Goal: Task Accomplishment & Management: Manage account settings

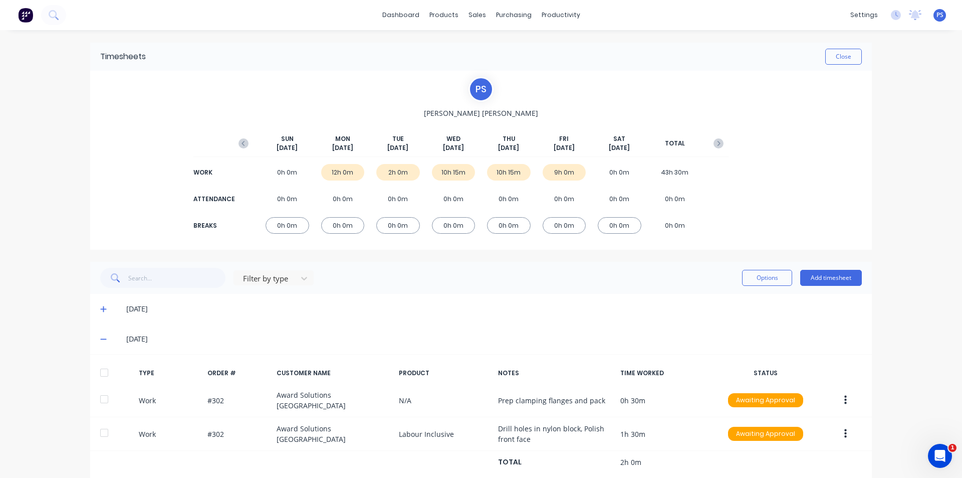
scroll to position [112, 0]
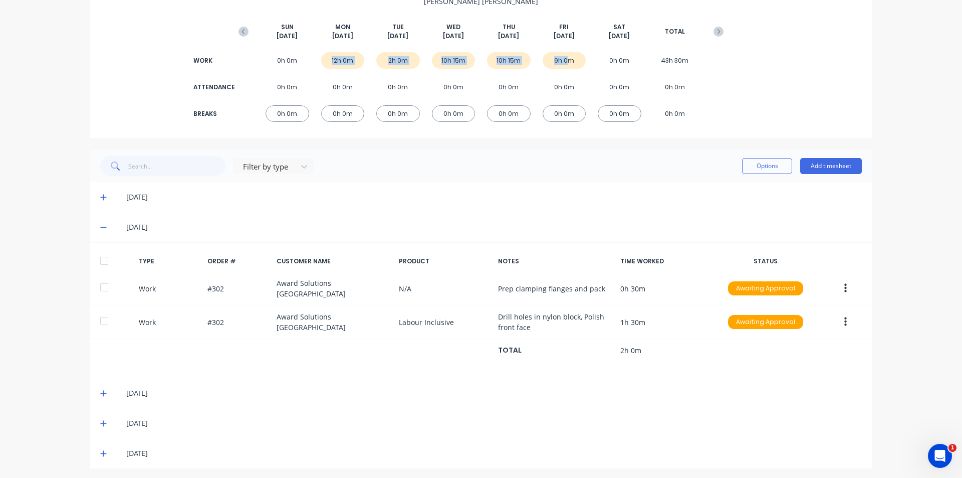
drag, startPoint x: 565, startPoint y: 60, endPoint x: 317, endPoint y: 66, distance: 248.2
click at [317, 66] on div "WORK 0h 0m 12h 0m 2h 0m 10h 15m 10h 15m 9h 0m 0h 0m 43h 30m" at bounding box center [481, 60] width 495 height 23
click at [206, 63] on div "WORK" at bounding box center [213, 60] width 40 height 9
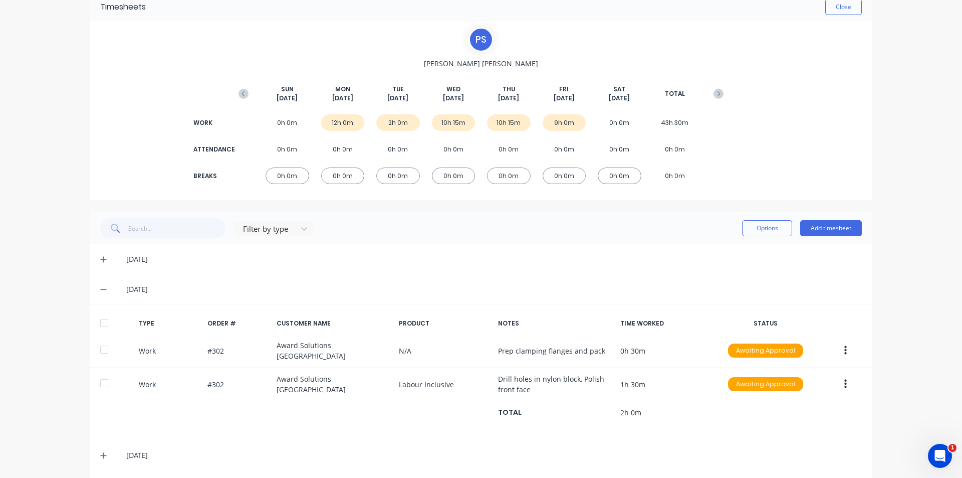
scroll to position [0, 0]
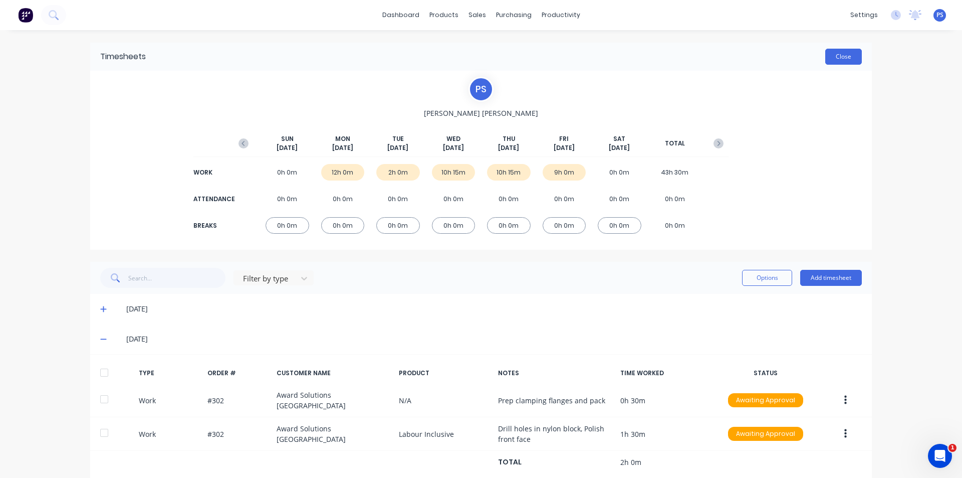
click at [853, 61] on button "Close" at bounding box center [844, 57] width 37 height 16
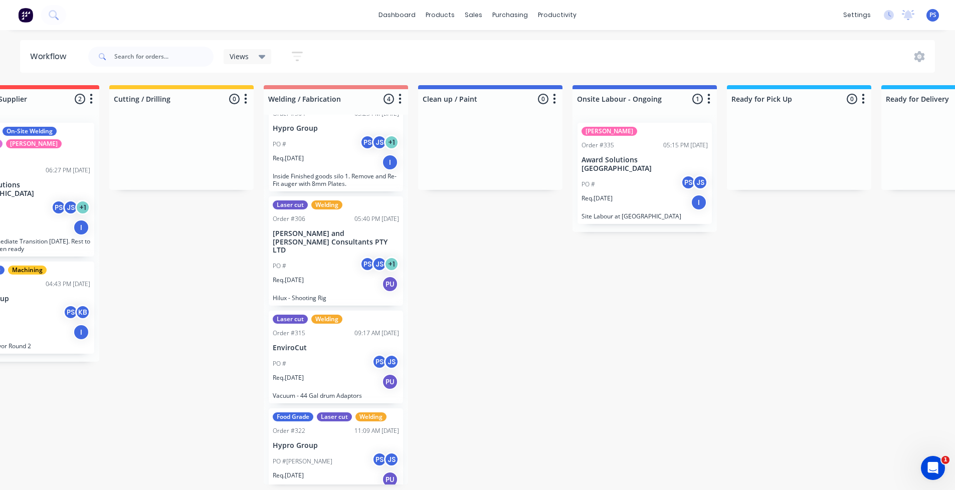
scroll to position [0, 332]
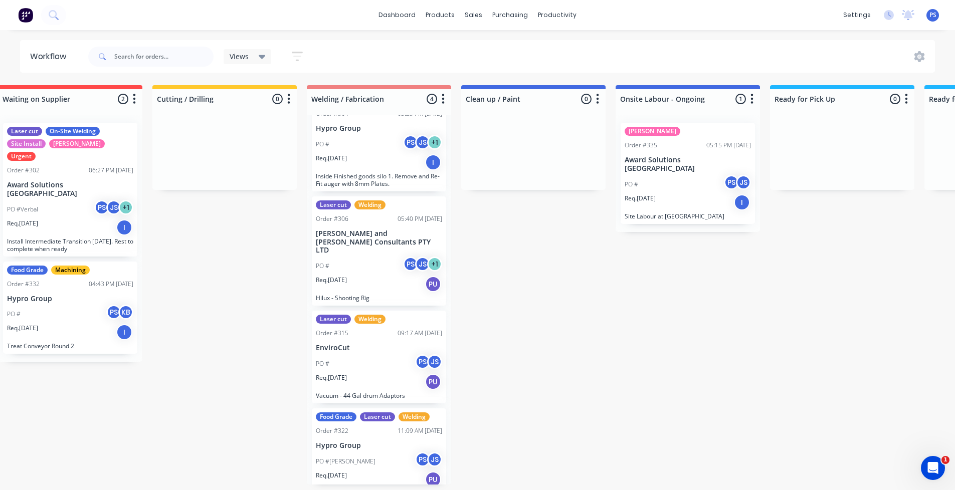
click at [691, 219] on div "SYD WTR Order #335 05:15 PM 26/09/25 Award Solutions Australia PO # PS JS Req. …" at bounding box center [688, 173] width 144 height 117
click at [694, 213] on p "Site Labour at Manly" at bounding box center [688, 217] width 126 height 8
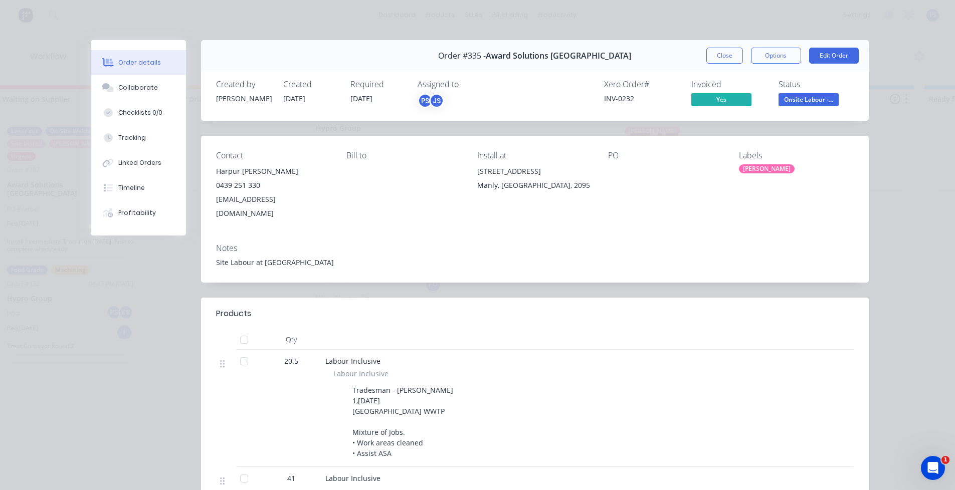
click at [759, 65] on div "Order #335 - Award Solutions Australia Close Options Edit Order" at bounding box center [535, 56] width 668 height 32
click at [744, 99] on span "Yes" at bounding box center [721, 99] width 60 height 13
click at [794, 97] on span "Onsite Labour -..." at bounding box center [808, 99] width 60 height 13
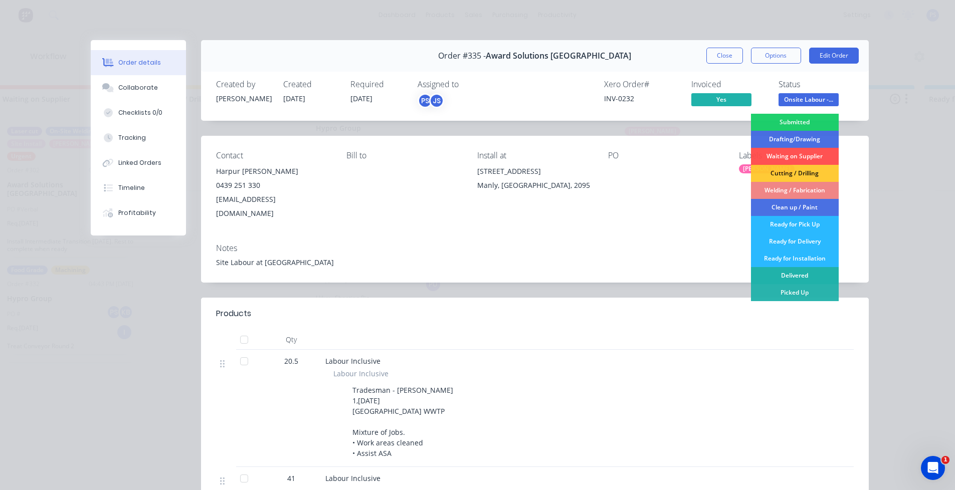
click at [789, 273] on div "Delivered" at bounding box center [795, 275] width 88 height 17
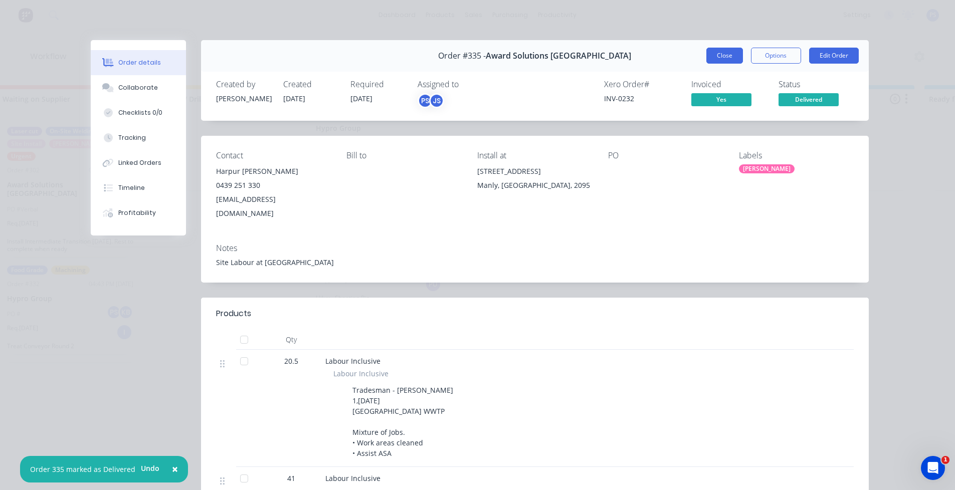
click at [716, 62] on button "Close" at bounding box center [724, 56] width 37 height 16
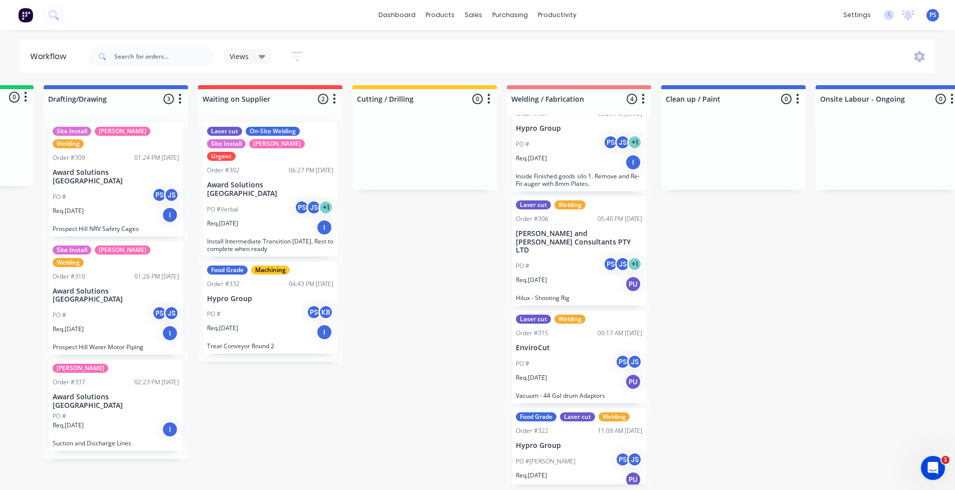
scroll to position [2, 143]
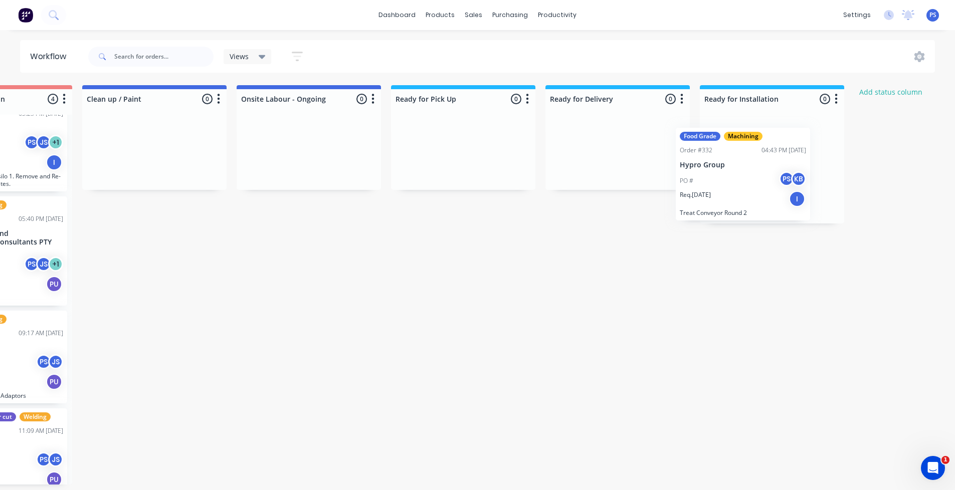
drag, startPoint x: 260, startPoint y: 276, endPoint x: 745, endPoint y: 168, distance: 496.7
click at [745, 168] on div "Submitted 0 Status colour #13CE66 hex #13CE66 Save Cancel Summaries Total order…" at bounding box center [189, 285] width 1817 height 400
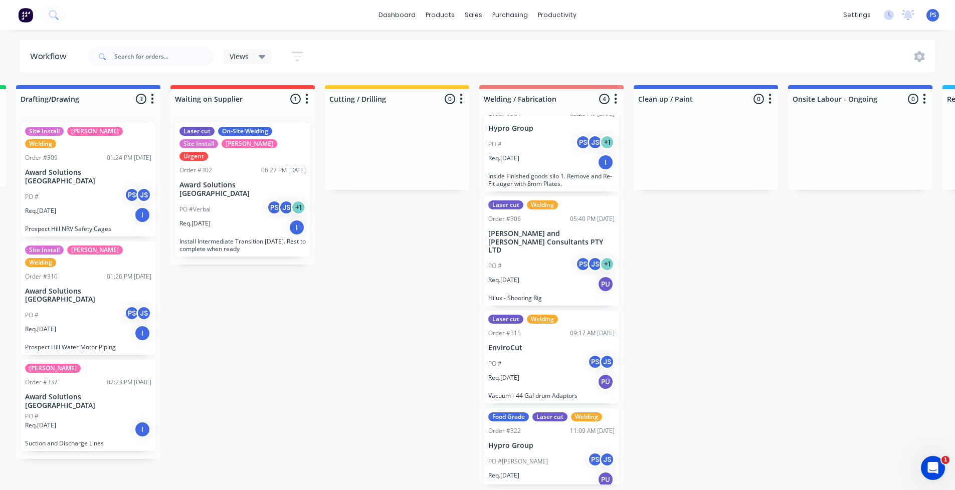
scroll to position [2, 152]
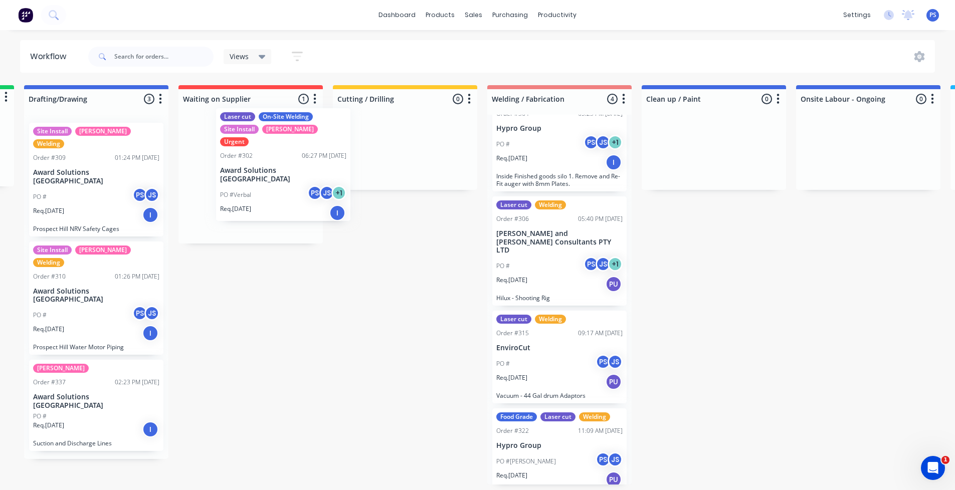
drag, startPoint x: 299, startPoint y: 238, endPoint x: 305, endPoint y: 215, distance: 24.4
click at [305, 215] on div "Laser cut On-Site Welding Site Install SYD WTR Urgent Order #302 06:27 PM 28/08…" at bounding box center [250, 179] width 144 height 129
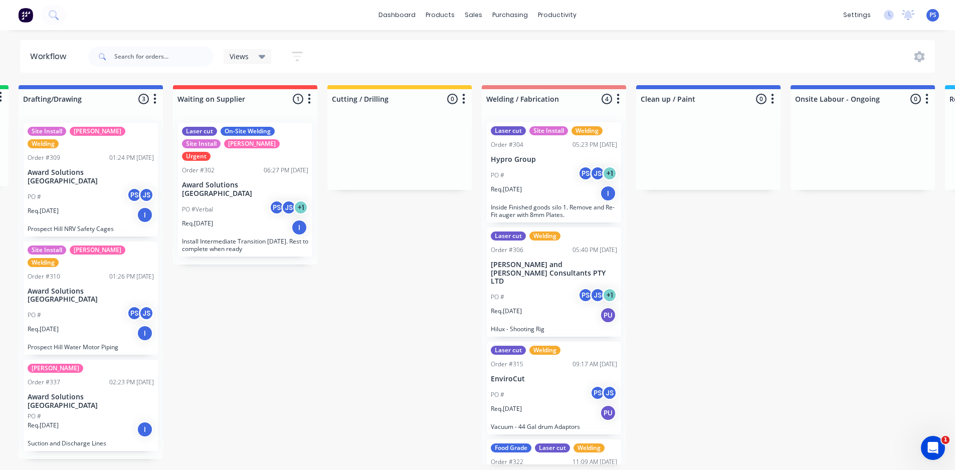
scroll to position [0, 0]
drag, startPoint x: 687, startPoint y: 274, endPoint x: 644, endPoint y: 293, distance: 47.1
click at [687, 274] on div "Submitted 0 Status colour #13CE66 hex #13CE66 Save Cancel Summaries Total order…" at bounding box center [743, 274] width 1817 height 379
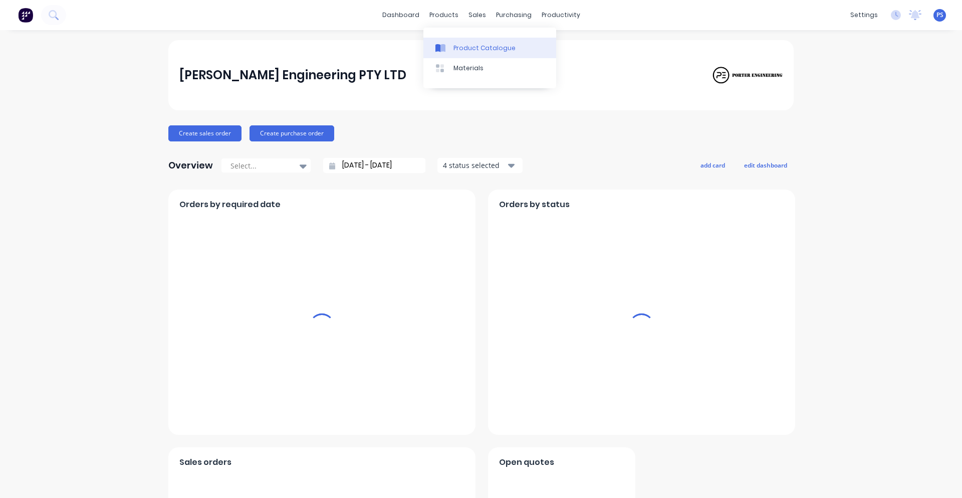
click at [449, 41] on link "Product Catalogue" at bounding box center [490, 48] width 133 height 20
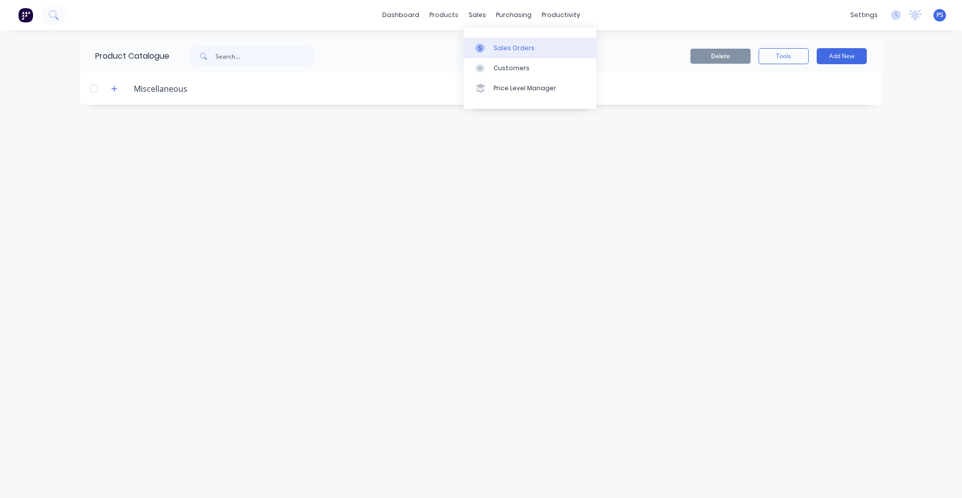
click at [486, 38] on link "Sales Orders" at bounding box center [530, 48] width 133 height 20
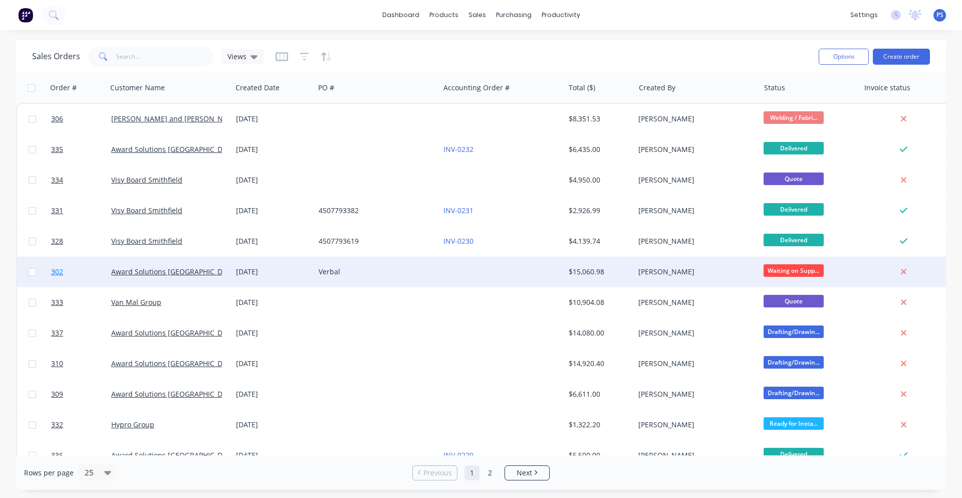
click at [70, 263] on link "302" at bounding box center [81, 272] width 60 height 30
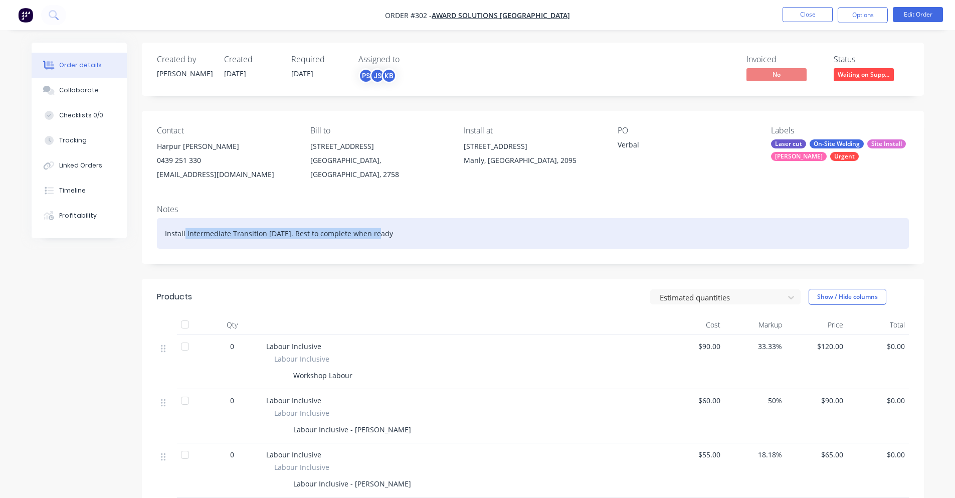
drag, startPoint x: 190, startPoint y: 236, endPoint x: 376, endPoint y: 231, distance: 186.0
click at [376, 231] on div "Install Intermediate Transition 8/9/2025. Rest to complete when ready" at bounding box center [533, 233] width 752 height 31
drag, startPoint x: 409, startPoint y: 233, endPoint x: 154, endPoint y: 228, distance: 254.7
click at [154, 228] on div "Notes Install Intermediate Transition 8/9/2025. Rest to complete when ready" at bounding box center [533, 229] width 782 height 67
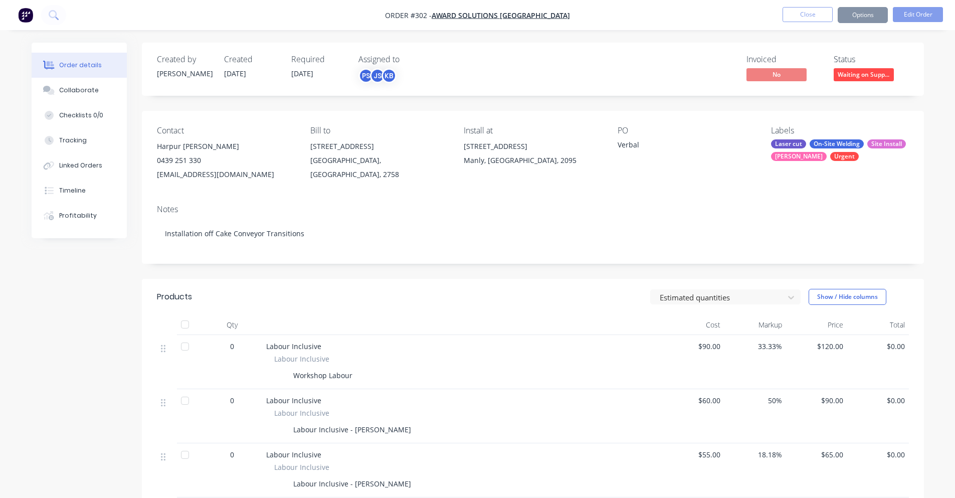
click at [143, 242] on div "Notes Installation off Cake Conveyor Transitions" at bounding box center [533, 229] width 782 height 67
click at [89, 134] on button "Tracking" at bounding box center [79, 140] width 95 height 25
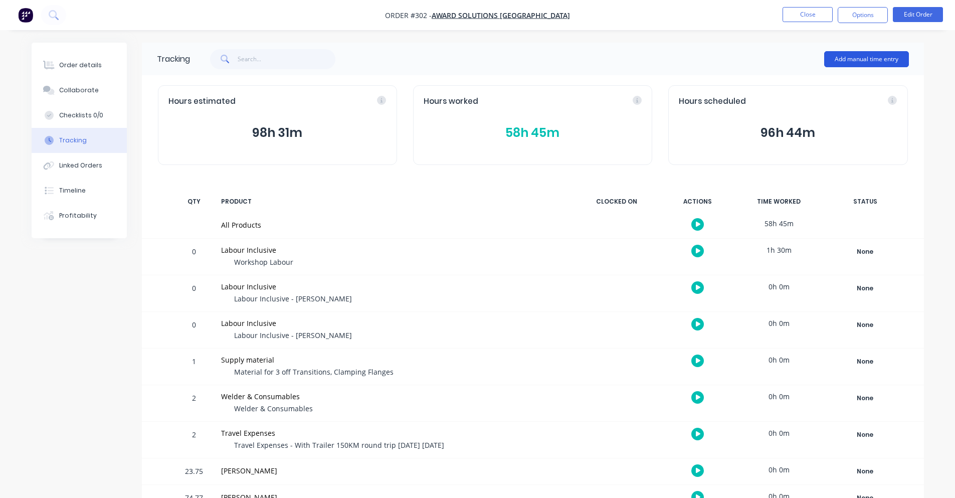
click at [862, 51] on button "Add manual time entry" at bounding box center [866, 59] width 85 height 16
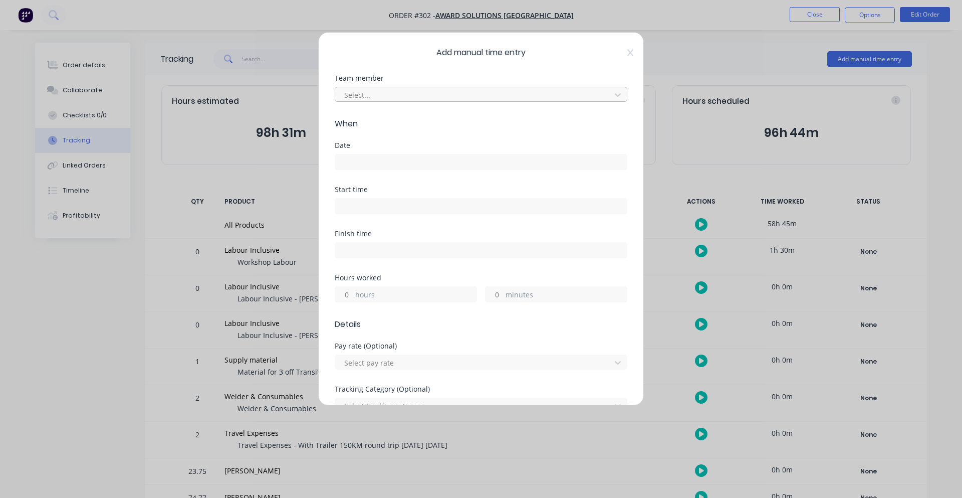
click at [485, 100] on div "Select..." at bounding box center [474, 94] width 269 height 15
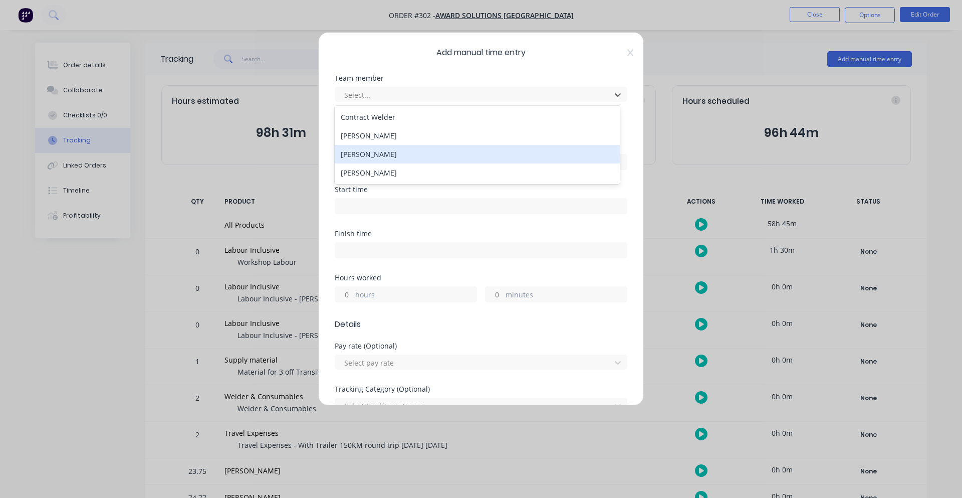
drag, startPoint x: 389, startPoint y: 136, endPoint x: 383, endPoint y: 158, distance: 22.2
click at [383, 158] on div "Contract Welder Jamie Smith Peter Smith Rod Wallace" at bounding box center [477, 145] width 285 height 78
click at [383, 158] on div "[PERSON_NAME]" at bounding box center [477, 154] width 285 height 19
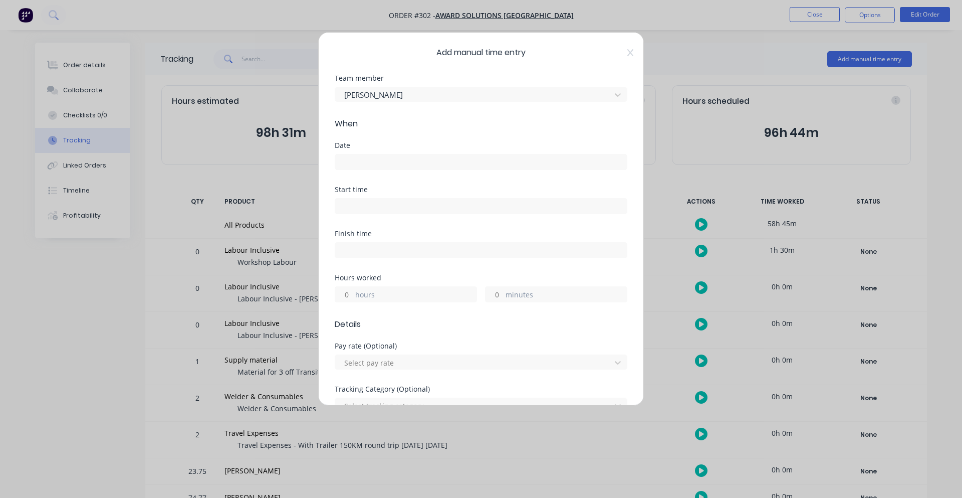
click at [384, 154] on label at bounding box center [481, 162] width 293 height 16
click at [384, 154] on input at bounding box center [481, 161] width 292 height 15
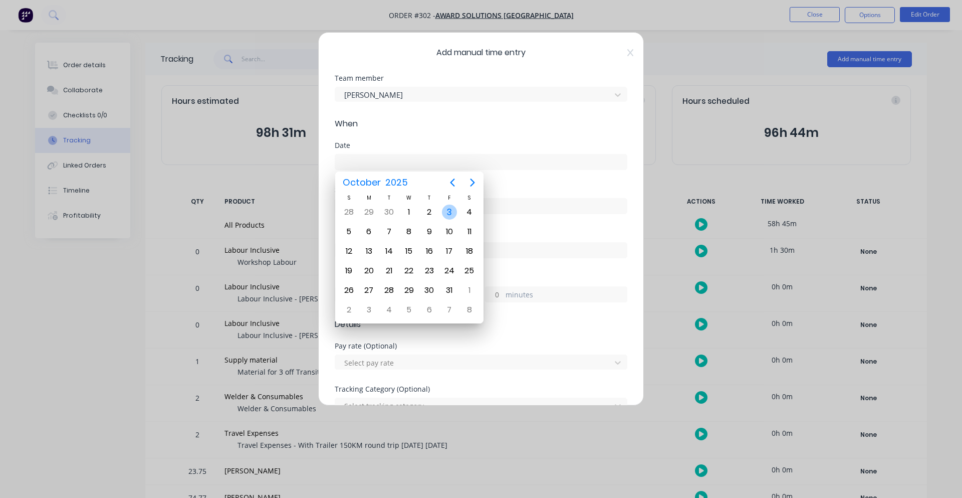
click at [443, 209] on div "3" at bounding box center [449, 212] width 15 height 15
type input "03/10/2025"
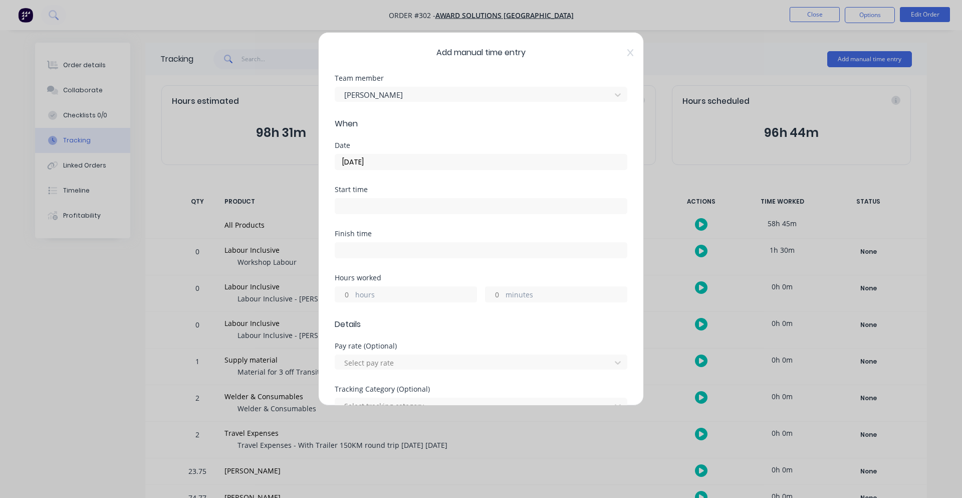
click at [381, 204] on input at bounding box center [481, 205] width 292 height 15
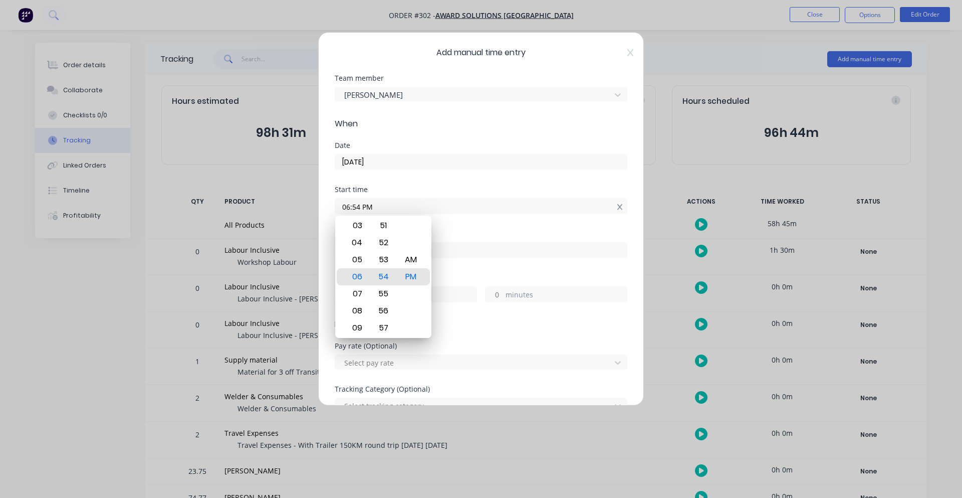
click at [618, 210] on icon at bounding box center [621, 207] width 6 height 7
type input "06:54 PM"
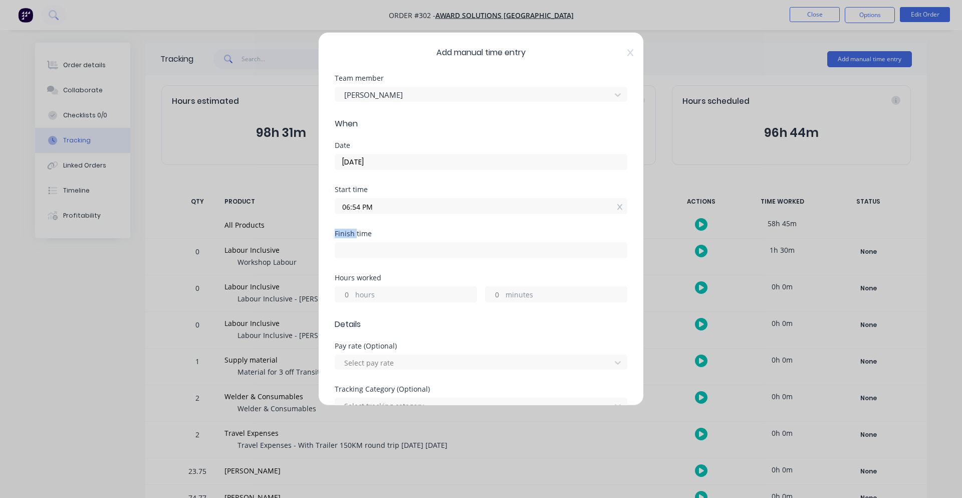
click at [618, 210] on icon at bounding box center [621, 207] width 6 height 7
click at [352, 304] on input "hours" at bounding box center [344, 301] width 18 height 15
type input "2"
click at [370, 291] on div "2 hours minutes" at bounding box center [481, 293] width 293 height 19
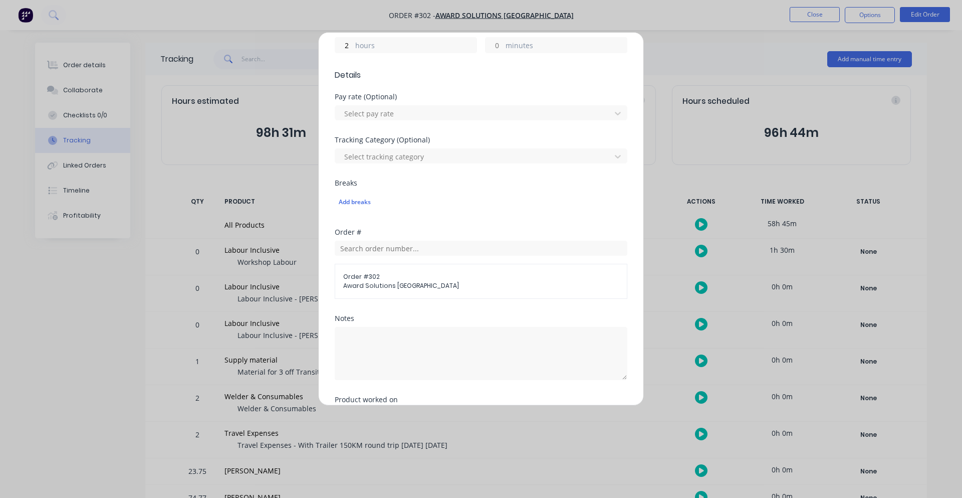
scroll to position [251, 0]
click at [368, 348] on textarea at bounding box center [481, 351] width 293 height 53
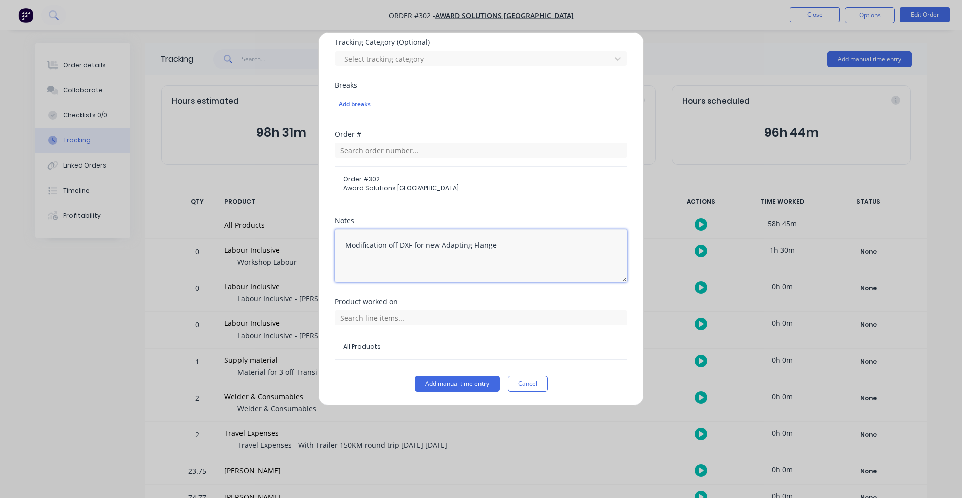
scroll to position [347, 0]
type textarea "Modification off DXF for new Adapting Flange"
click at [449, 384] on button "Add manual time entry" at bounding box center [457, 383] width 85 height 16
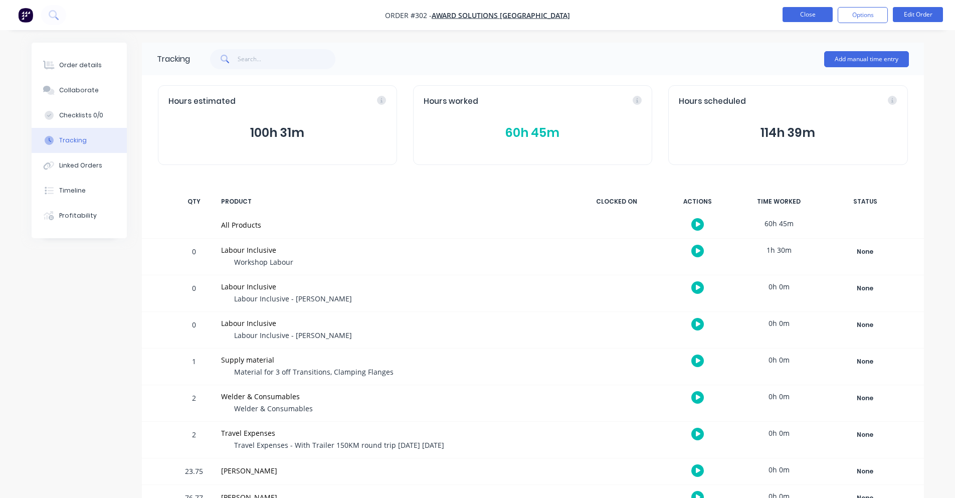
click at [832, 14] on button "Close" at bounding box center [807, 14] width 50 height 15
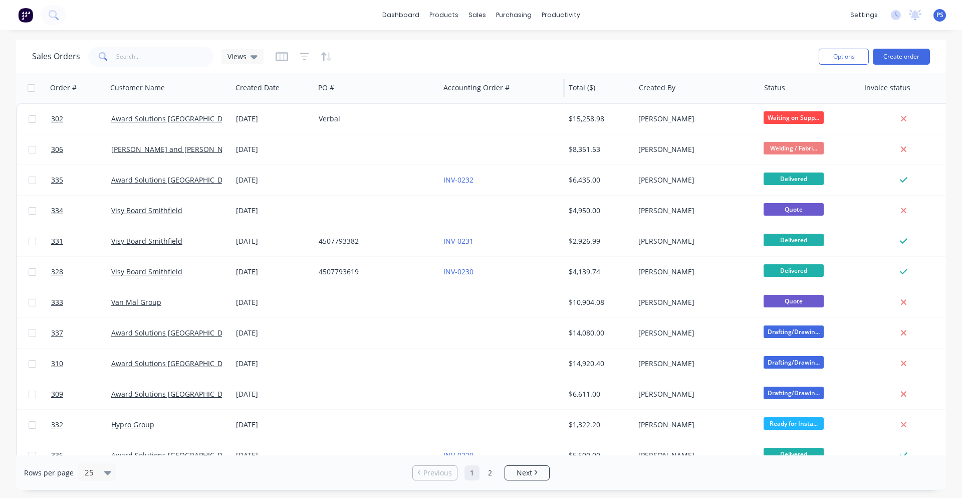
click at [548, 99] on div "Accounting Order #" at bounding box center [502, 88] width 125 height 30
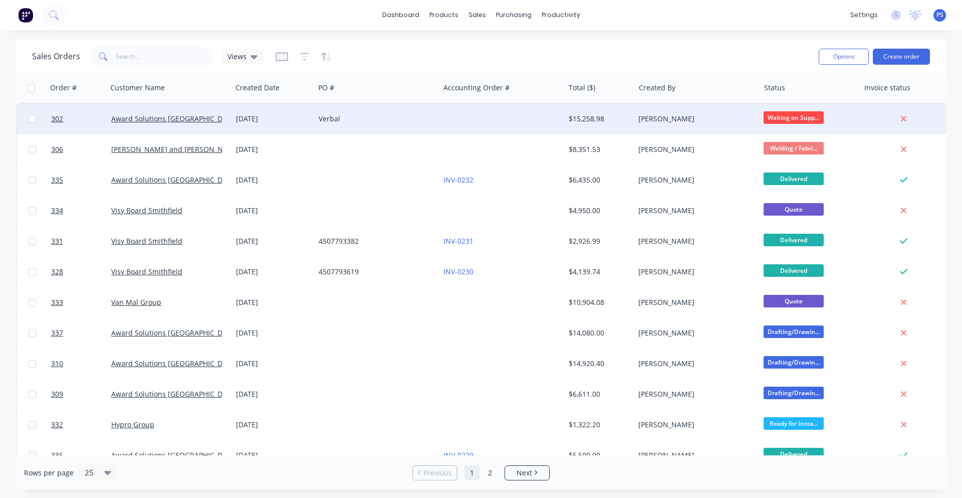
click at [547, 115] on div at bounding box center [502, 119] width 125 height 30
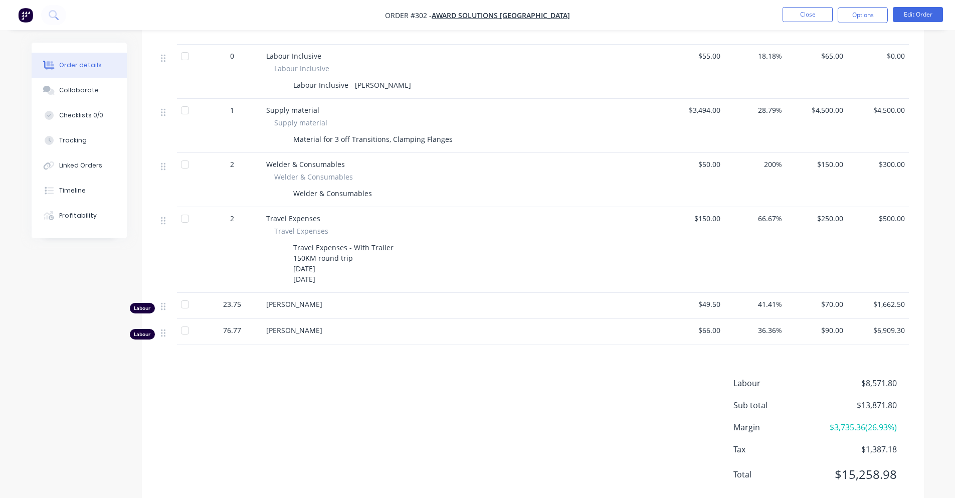
scroll to position [401, 0]
drag, startPoint x: 871, startPoint y: 329, endPoint x: 929, endPoint y: 321, distance: 58.8
click at [929, 321] on div "Order details Collaborate Checklists 0/0 Tracking Linked Orders Timeline Profit…" at bounding box center [478, 81] width 912 height 879
click at [929, 322] on div "Order details Collaborate Checklists 0/0 Tracking Linked Orders Timeline Profit…" at bounding box center [478, 81] width 912 height 879
drag, startPoint x: 865, startPoint y: 303, endPoint x: 928, endPoint y: 304, distance: 63.2
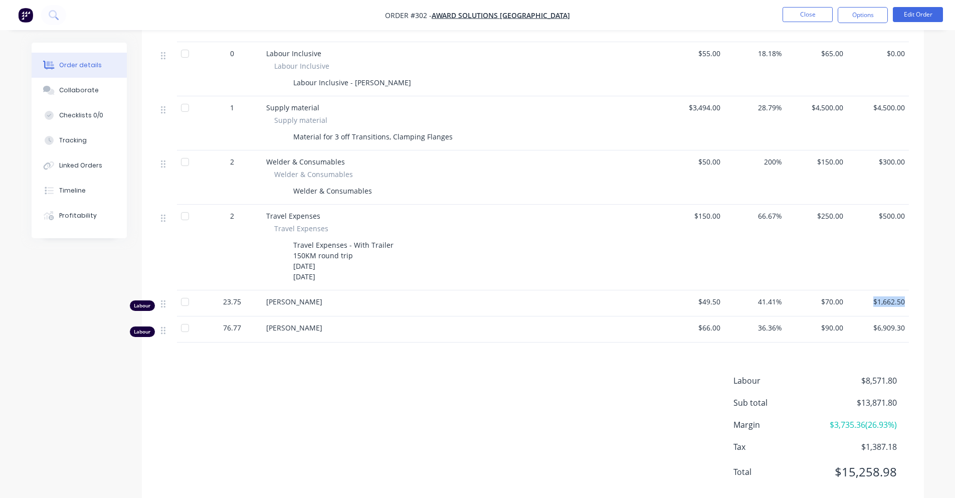
click at [928, 304] on div "Order details Collaborate Checklists 0/0 Tracking Linked Orders Timeline Profit…" at bounding box center [478, 81] width 912 height 879
drag, startPoint x: 227, startPoint y: 299, endPoint x: 255, endPoint y: 330, distance: 42.3
click at [255, 330] on div "0 Labour Inclusive Labour Inclusive Workshop Labour $90.00 33.33% $120.00 $0.00…" at bounding box center [533, 138] width 752 height 409
click at [255, 330] on div "76.77" at bounding box center [232, 327] width 52 height 11
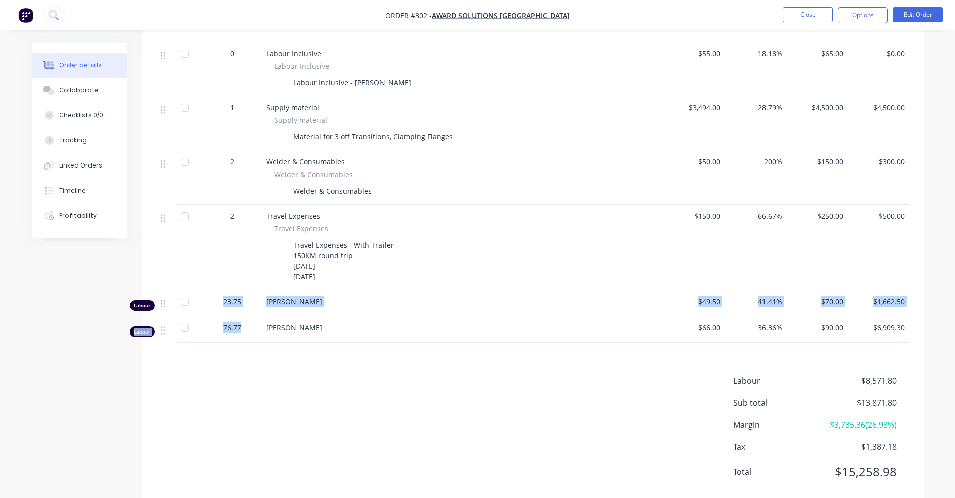
drag, startPoint x: 253, startPoint y: 330, endPoint x: 215, endPoint y: 298, distance: 49.4
click at [215, 298] on div "0 Labour Inclusive Labour Inclusive Workshop Labour $90.00 33.33% $120.00 $0.00…" at bounding box center [533, 138] width 752 height 409
click at [215, 298] on div "23.75" at bounding box center [232, 301] width 52 height 11
drag, startPoint x: 218, startPoint y: 305, endPoint x: 244, endPoint y: 334, distance: 39.4
click at [244, 334] on div "0 Labour Inclusive Labour Inclusive Workshop Labour $90.00 33.33% $120.00 $0.00…" at bounding box center [533, 138] width 752 height 409
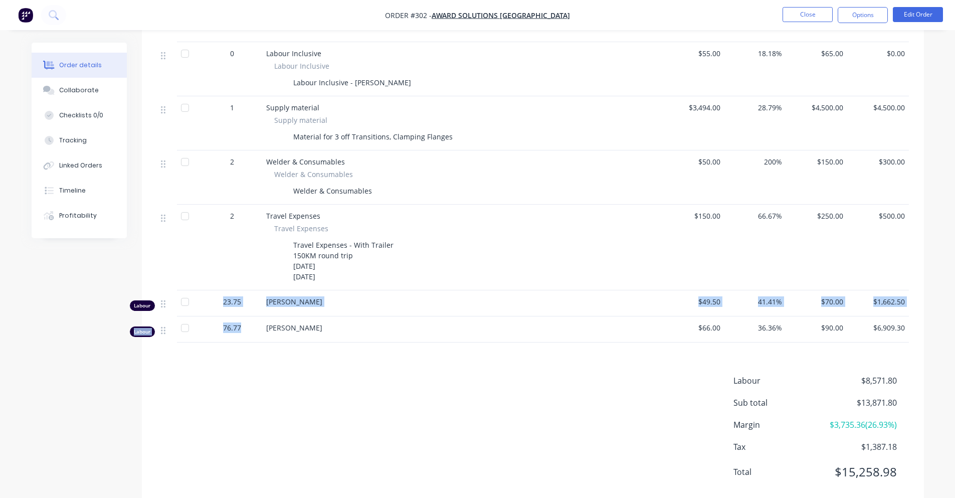
click at [244, 334] on div "76.77" at bounding box center [232, 329] width 60 height 26
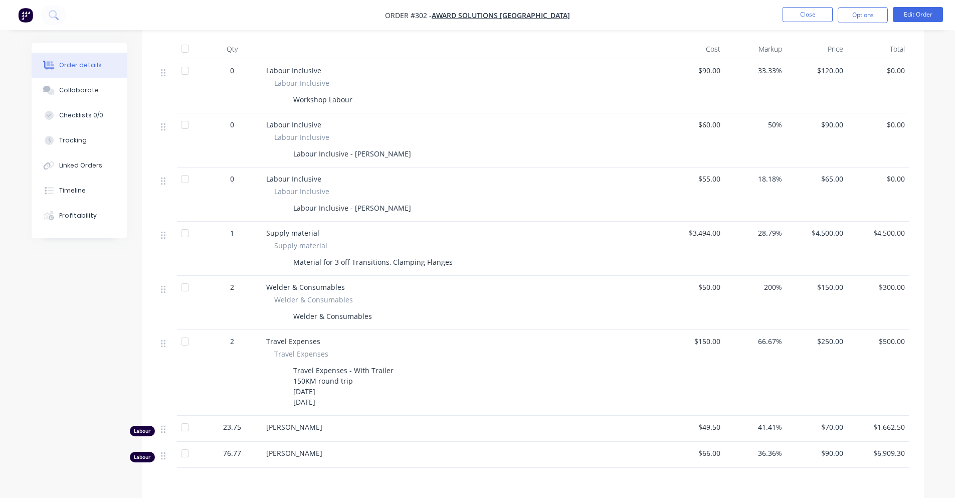
scroll to position [251, 0]
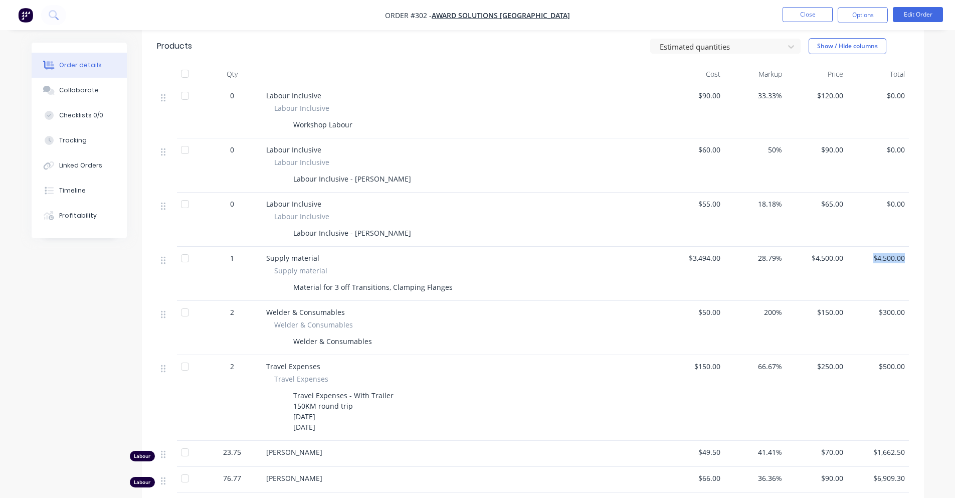
drag, startPoint x: 866, startPoint y: 256, endPoint x: 920, endPoint y: 257, distance: 54.1
click at [920, 257] on div "Qty Cost Markup Price Total 0 Labour Inclusive Labour Inclusive Workshop Labour…" at bounding box center [533, 278] width 782 height 429
drag, startPoint x: 880, startPoint y: 302, endPoint x: 921, endPoint y: 304, distance: 40.6
click at [921, 304] on div "Qty Cost Markup Price Total 0 Labour Inclusive Labour Inclusive Workshop Labour…" at bounding box center [533, 278] width 782 height 429
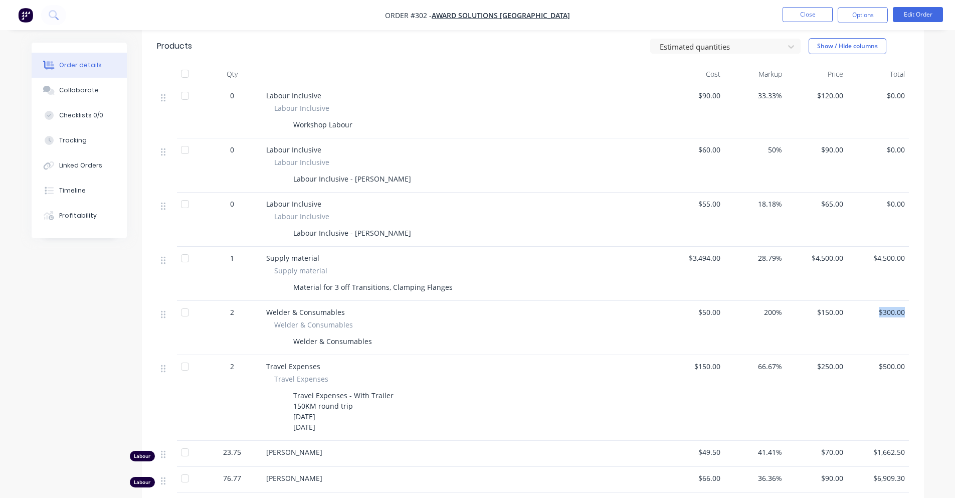
click at [921, 304] on div "Qty Cost Markup Price Total 0 Labour Inclusive Labour Inclusive Workshop Labour…" at bounding box center [533, 278] width 782 height 429
click at [244, 365] on div "2" at bounding box center [232, 366] width 52 height 11
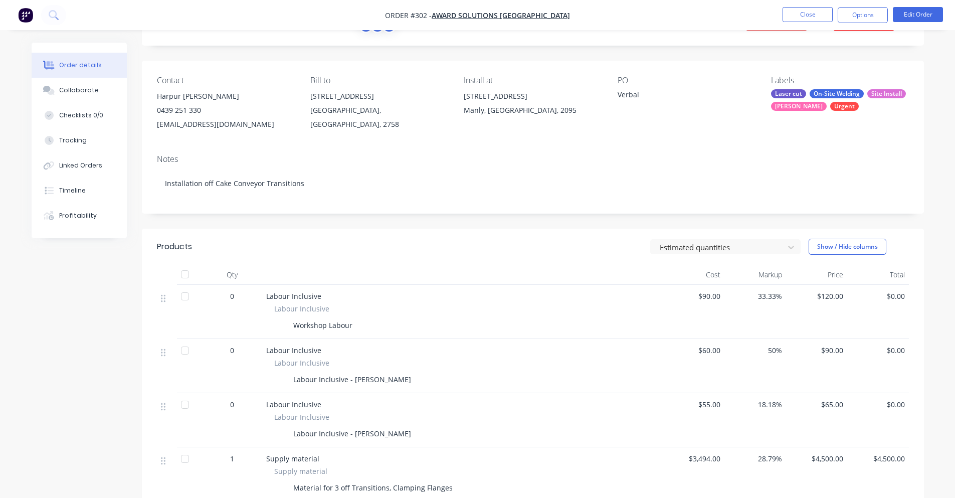
scroll to position [0, 0]
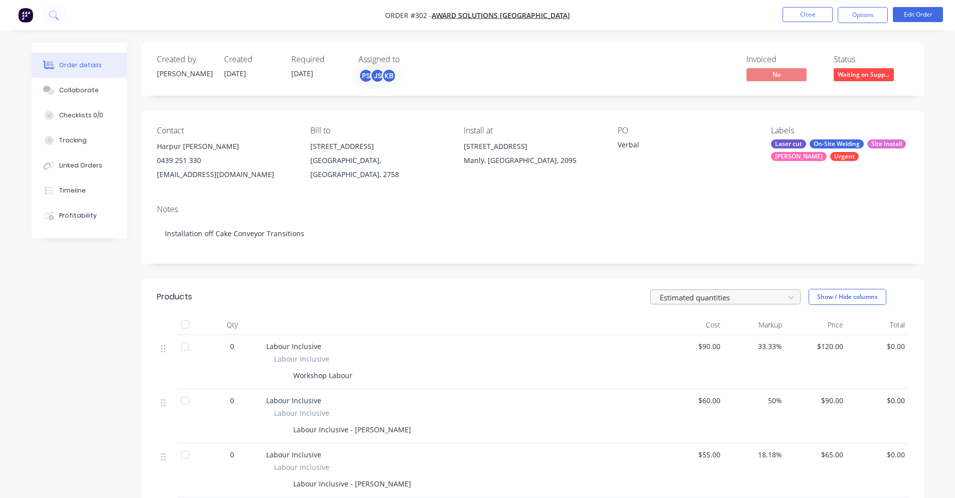
click at [779, 300] on div "Estimated quantities" at bounding box center [719, 297] width 126 height 15
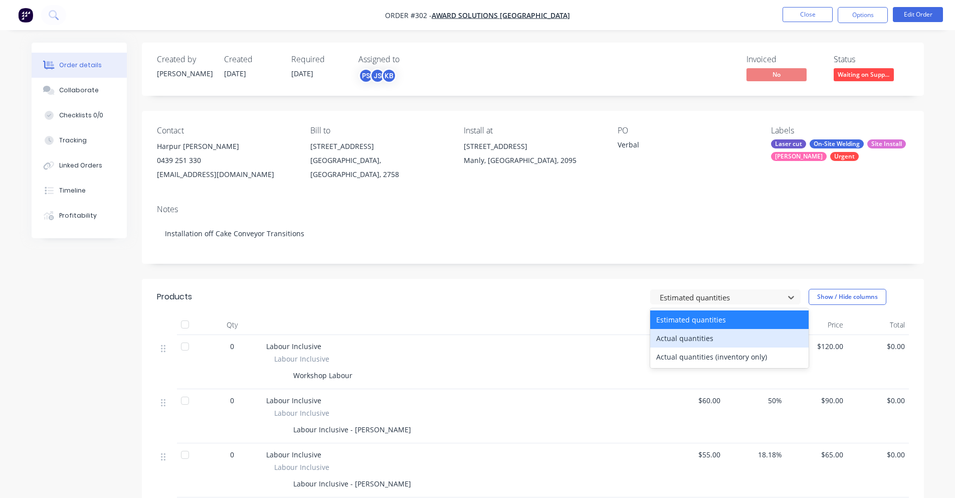
click at [755, 343] on div "Actual quantities" at bounding box center [729, 338] width 158 height 19
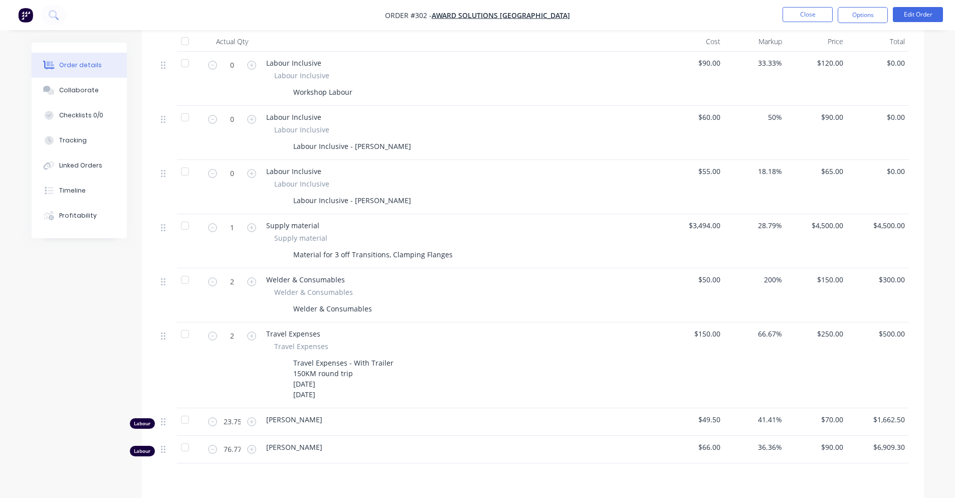
scroll to position [301, 0]
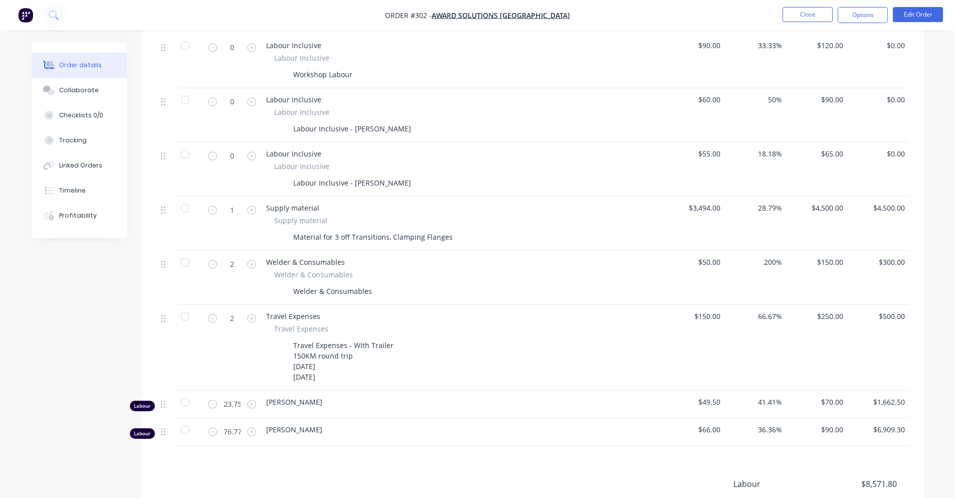
click at [257, 320] on button "button" at bounding box center [251, 317] width 13 height 11
click at [252, 319] on icon "button" at bounding box center [251, 318] width 9 height 9
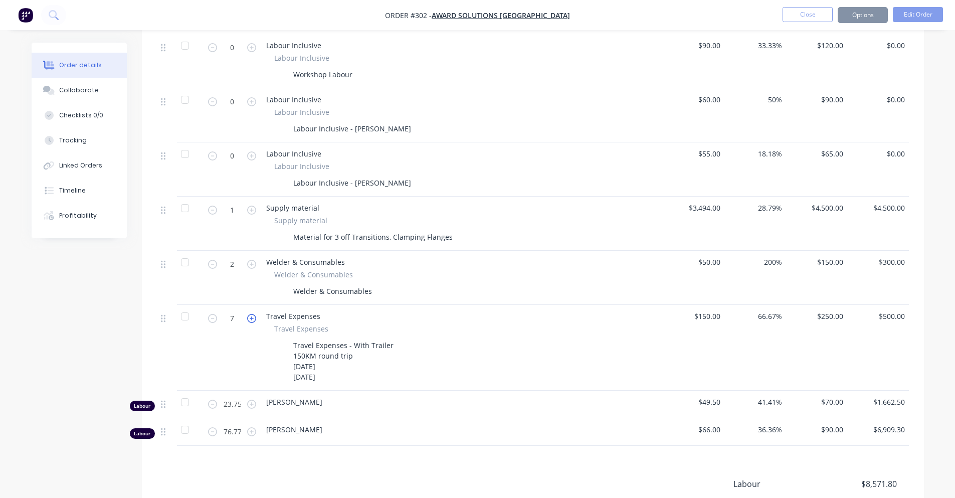
click at [252, 319] on icon "button" at bounding box center [251, 318] width 9 height 9
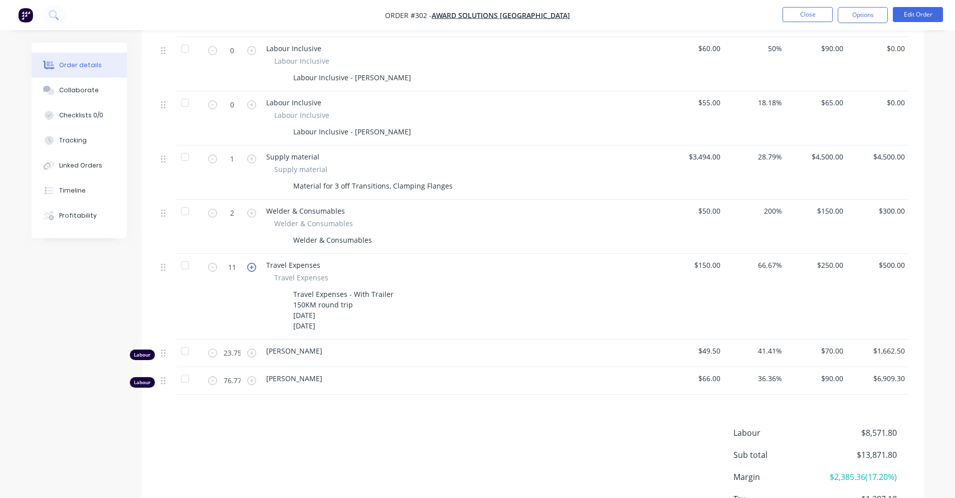
scroll to position [427, 0]
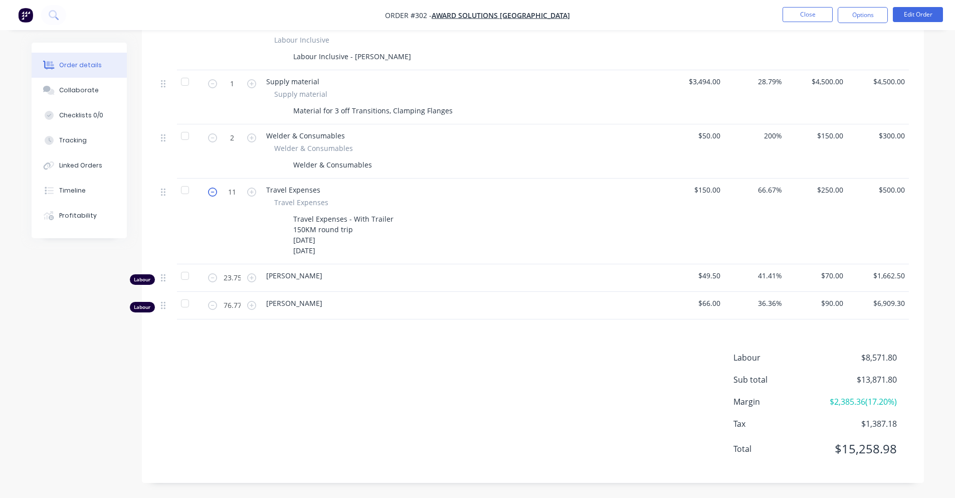
click at [217, 195] on icon "button" at bounding box center [212, 191] width 9 height 9
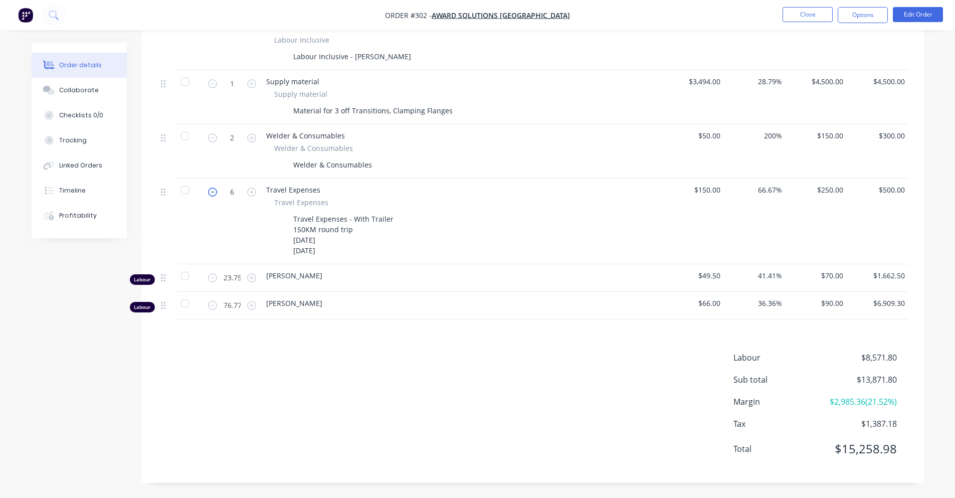
click at [217, 195] on icon "button" at bounding box center [212, 191] width 9 height 9
type input "2"
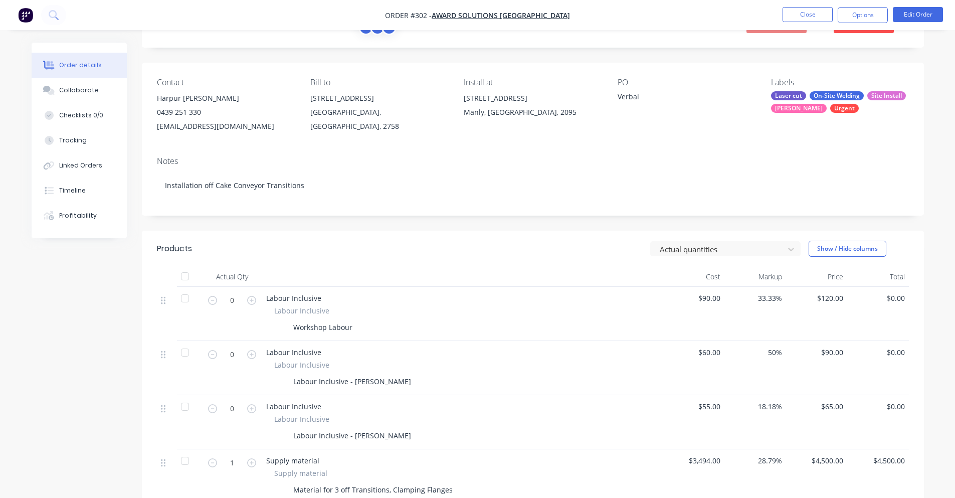
scroll to position [0, 0]
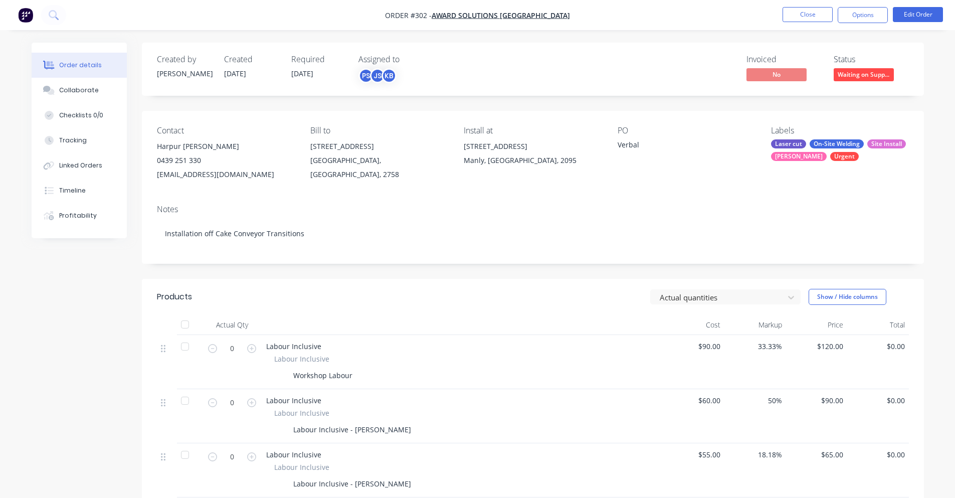
drag, startPoint x: 169, startPoint y: 146, endPoint x: 283, endPoint y: 168, distance: 115.5
click at [283, 168] on div "Harpur Hromek 0439 251 330 awardsolutionsaustralia@gmail.com" at bounding box center [225, 160] width 137 height 42
click at [265, 168] on div "awardsolutionsaustralia@gmail.com" at bounding box center [225, 174] width 137 height 14
click at [260, 170] on div "awardsolutionsaustralia@gmail.com" at bounding box center [225, 174] width 137 height 14
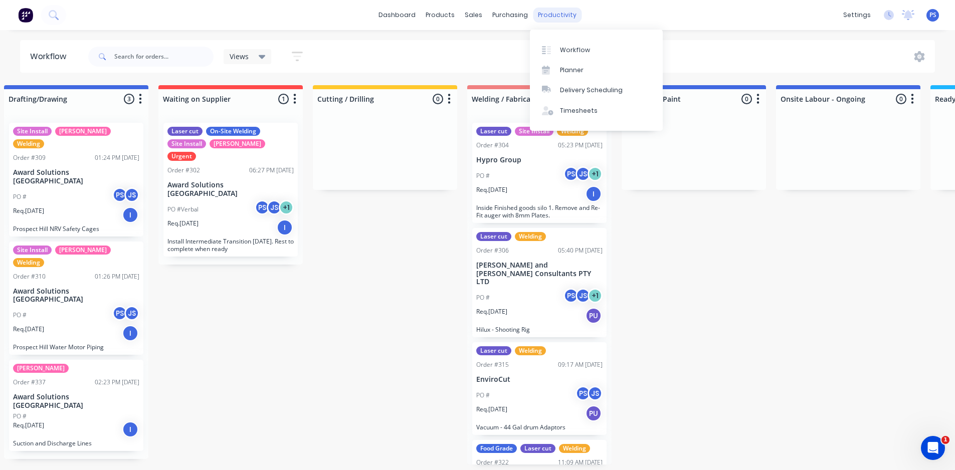
click at [559, 12] on div "productivity" at bounding box center [557, 15] width 49 height 15
click at [587, 106] on div "Timesheets" at bounding box center [579, 110] width 38 height 9
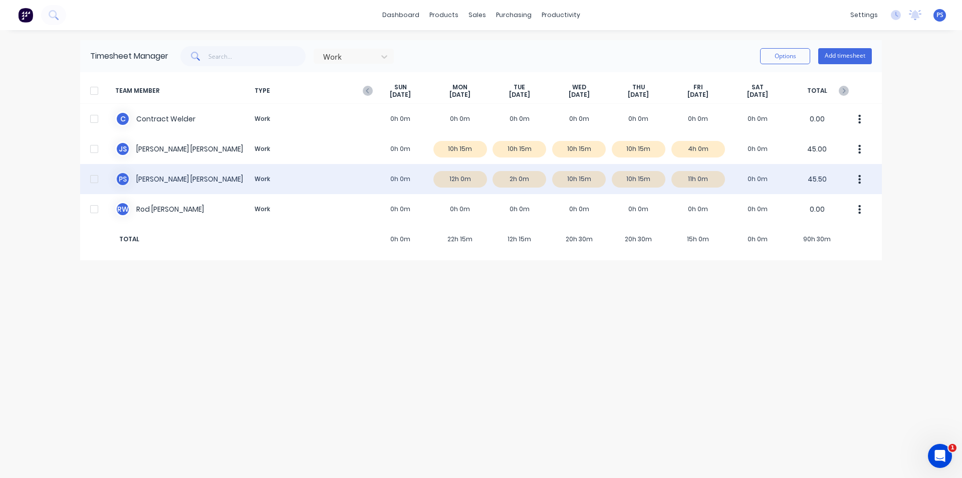
click at [472, 184] on div "P S Peter Smith Work 0h 0m 12h 0m 2h 0m 10h 15m 10h 15m 11h 0m 0h 0m 45.50" at bounding box center [481, 179] width 802 height 30
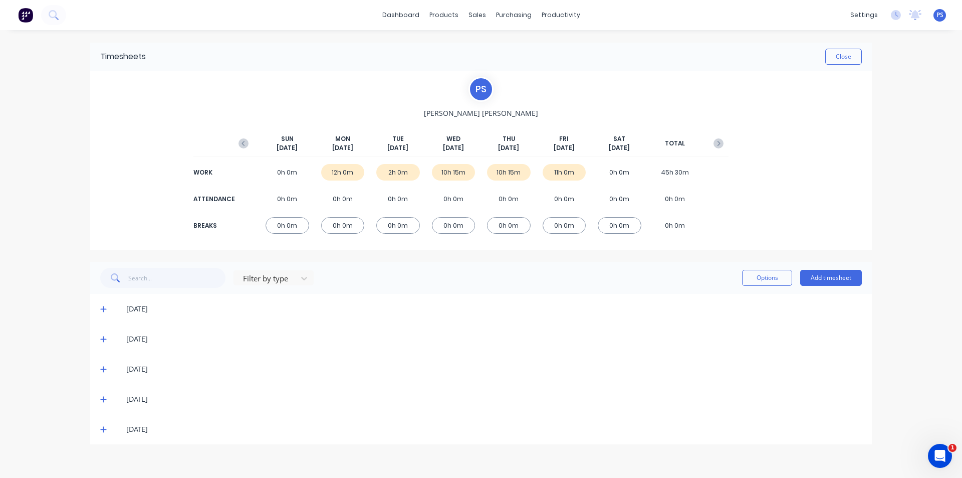
click at [137, 312] on div "[DATE]" at bounding box center [494, 308] width 736 height 11
click at [108, 311] on span at bounding box center [105, 309] width 10 height 10
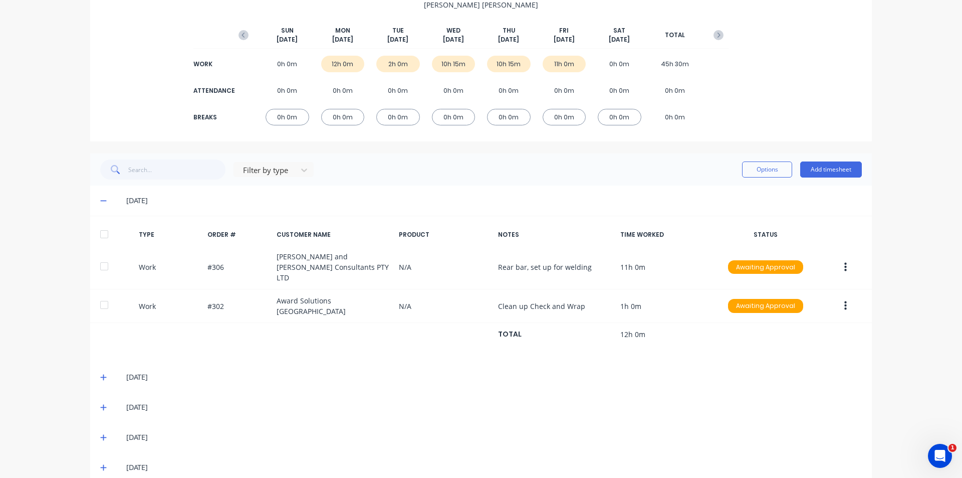
scroll to position [112, 0]
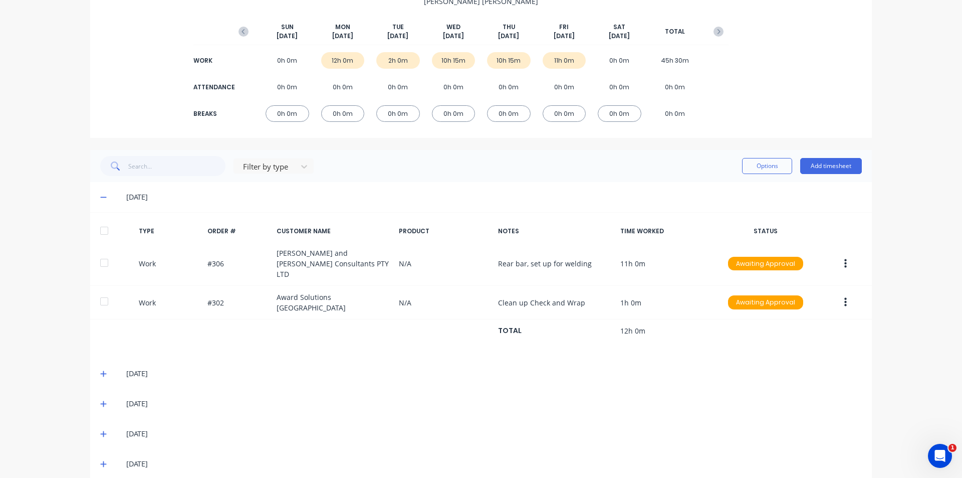
click at [90, 199] on div "[DATE]" at bounding box center [481, 197] width 782 height 30
click at [101, 201] on icon at bounding box center [103, 196] width 7 height 7
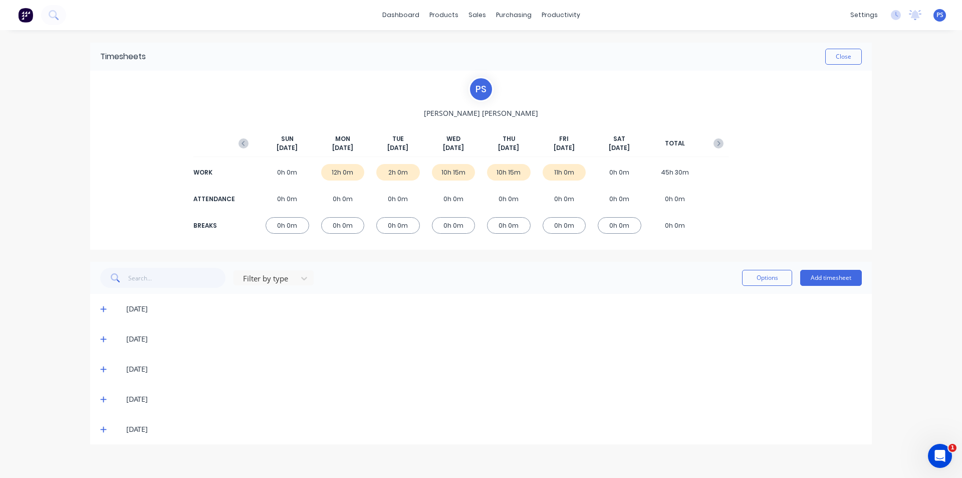
scroll to position [0, 0]
click at [100, 340] on icon at bounding box center [103, 338] width 7 height 7
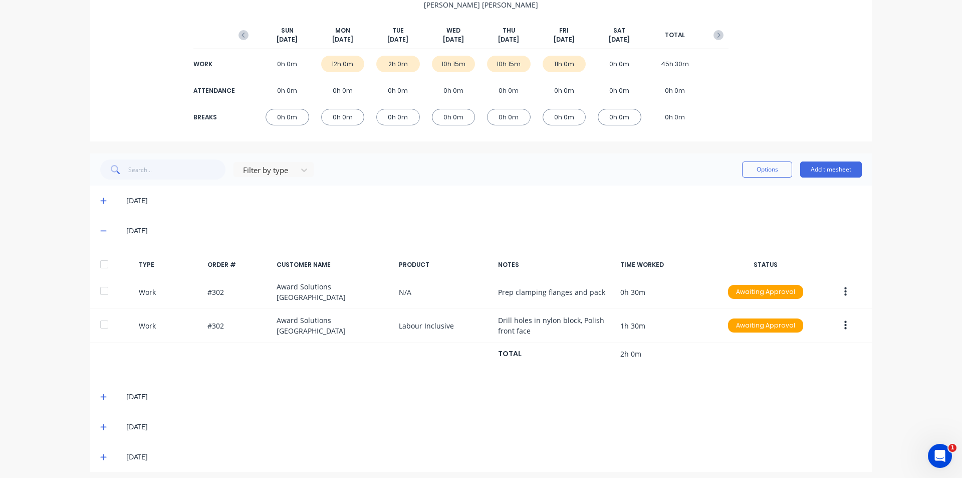
scroll to position [112, 0]
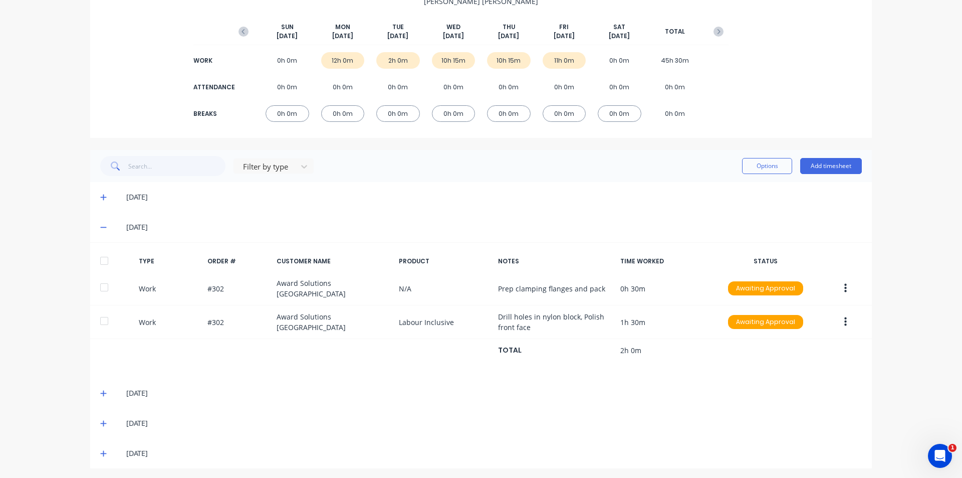
click at [105, 388] on span at bounding box center [105, 393] width 10 height 10
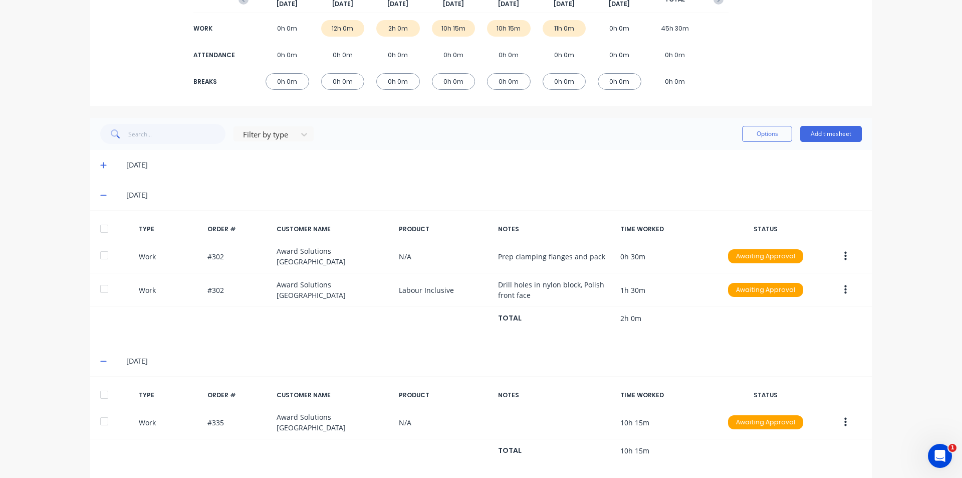
scroll to position [162, 0]
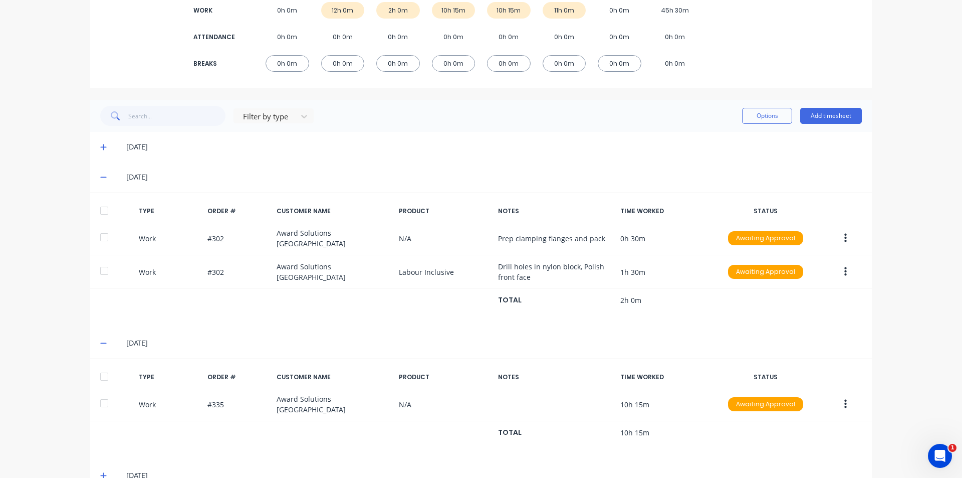
click at [100, 342] on icon at bounding box center [103, 342] width 7 height 7
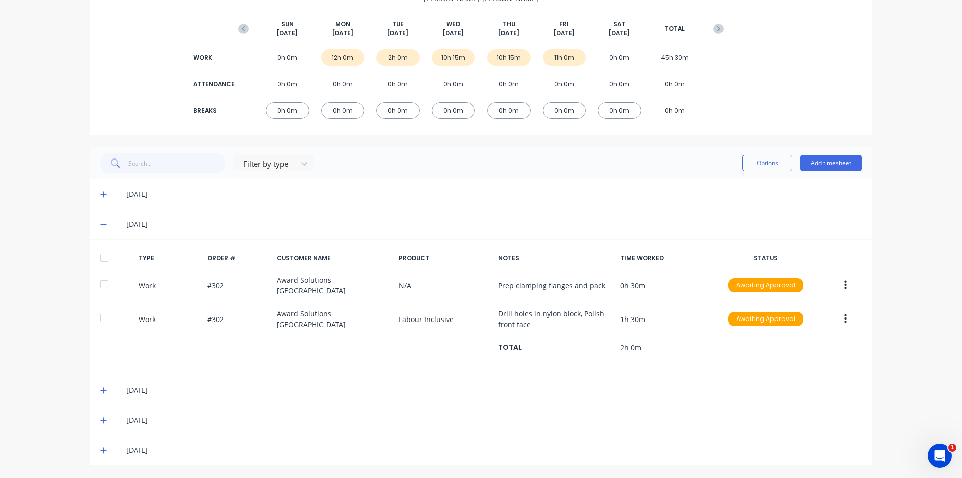
scroll to position [112, 0]
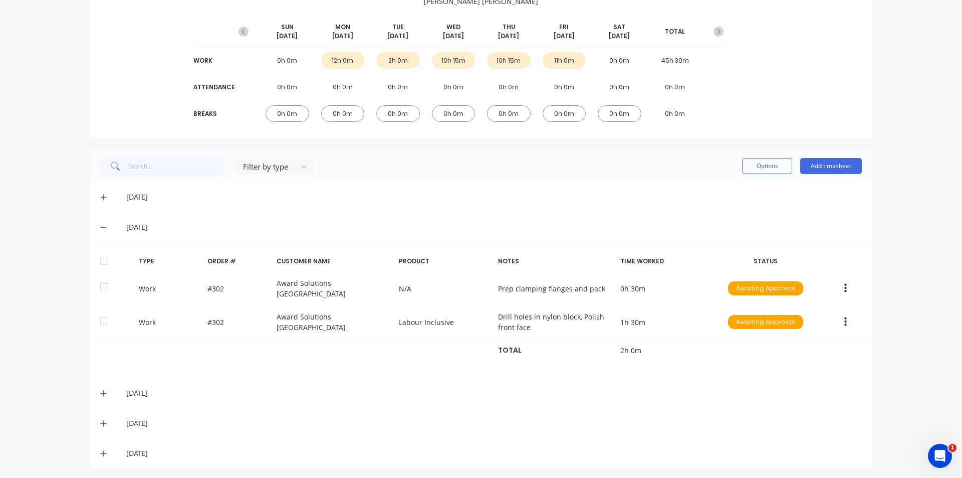
click at [100, 418] on span at bounding box center [105, 423] width 10 height 10
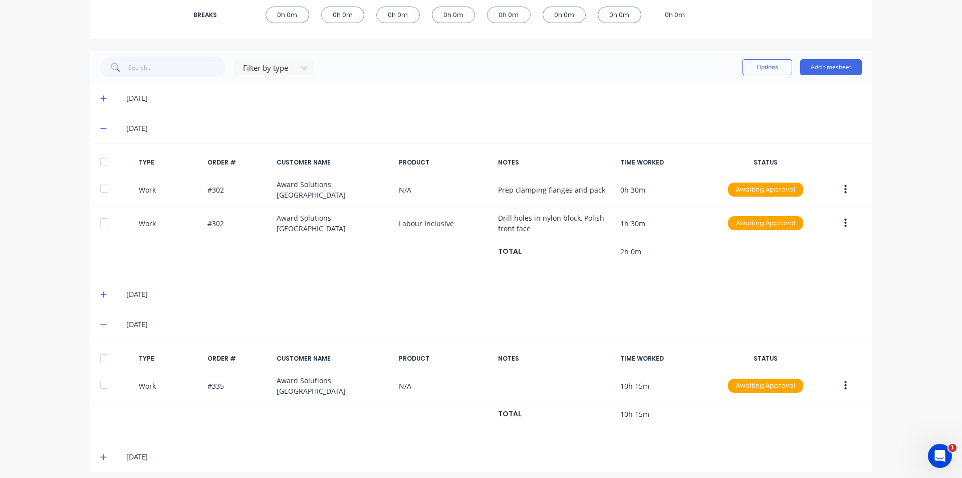
click at [104, 319] on span at bounding box center [105, 324] width 10 height 10
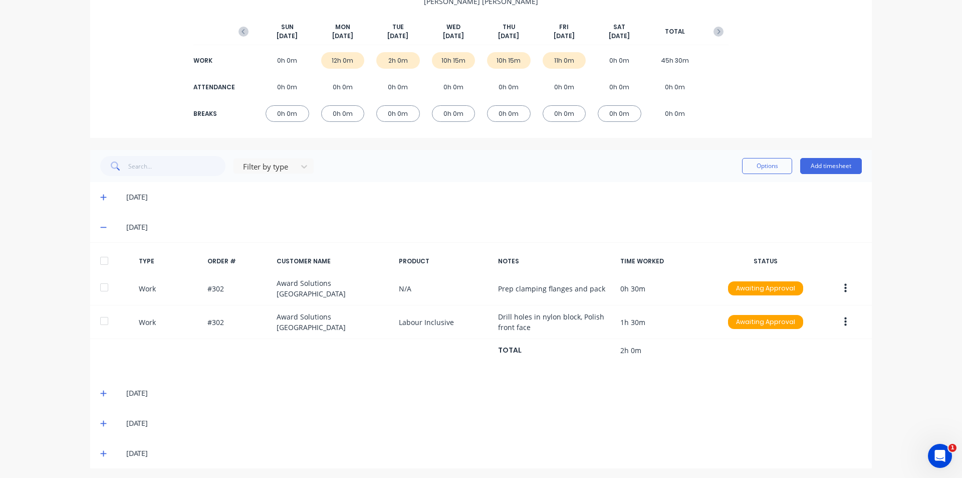
click at [100, 451] on icon at bounding box center [103, 453] width 7 height 7
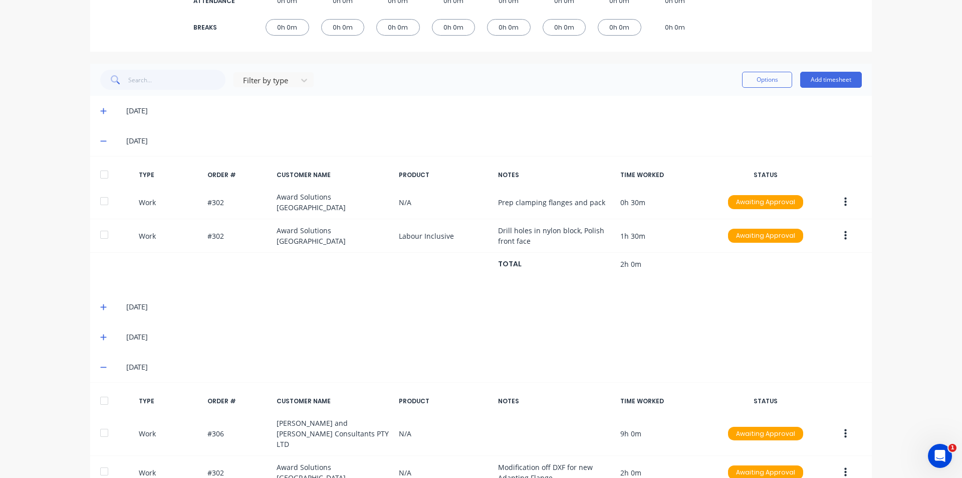
scroll to position [197, 0]
click at [835, 79] on button "Add timesheet" at bounding box center [832, 80] width 62 height 16
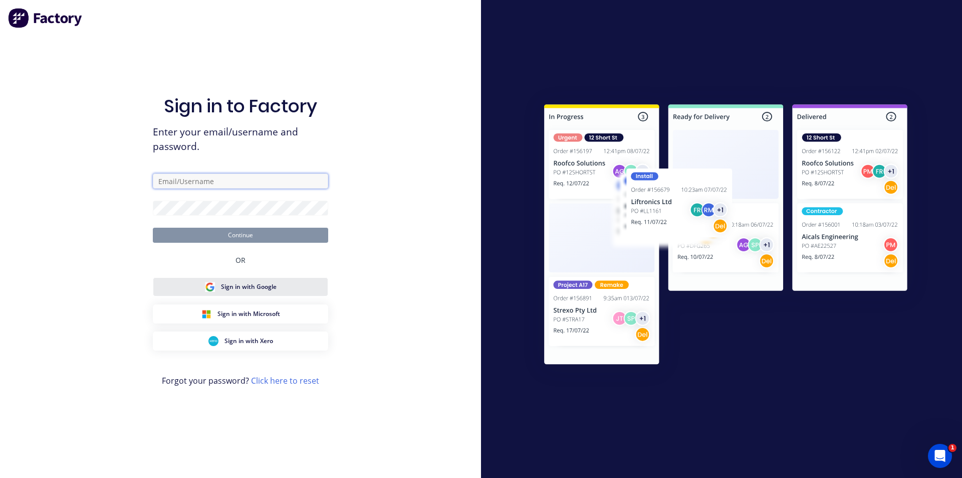
type input "peter@porterengineering.net"
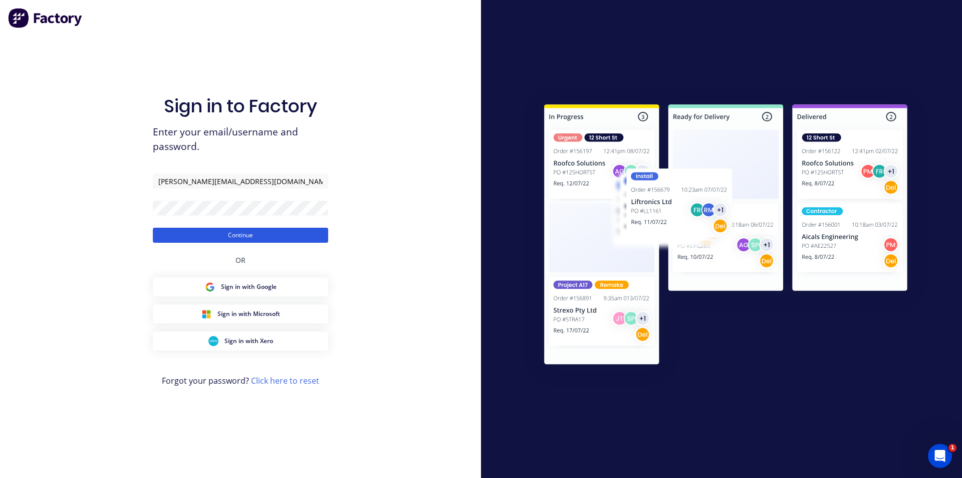
click at [261, 239] on button "Continue" at bounding box center [240, 235] width 175 height 15
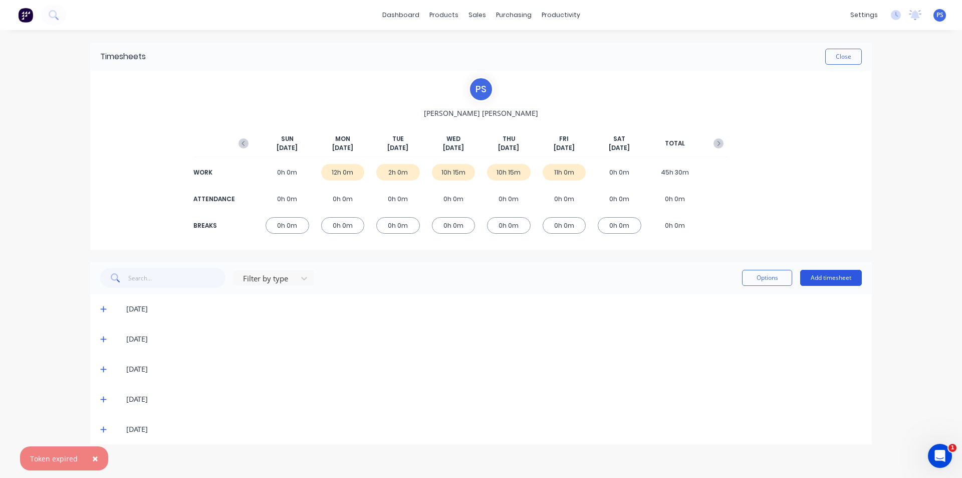
click at [820, 274] on button "Add timesheet" at bounding box center [832, 278] width 62 height 16
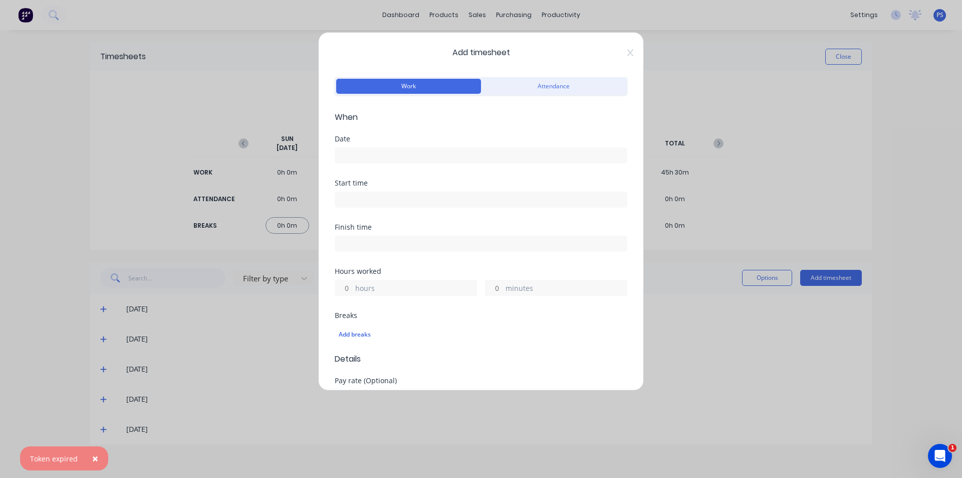
click at [458, 172] on div "Date" at bounding box center [481, 157] width 293 height 44
click at [448, 164] on div "Date" at bounding box center [481, 157] width 293 height 44
click at [432, 160] on input at bounding box center [481, 155] width 292 height 15
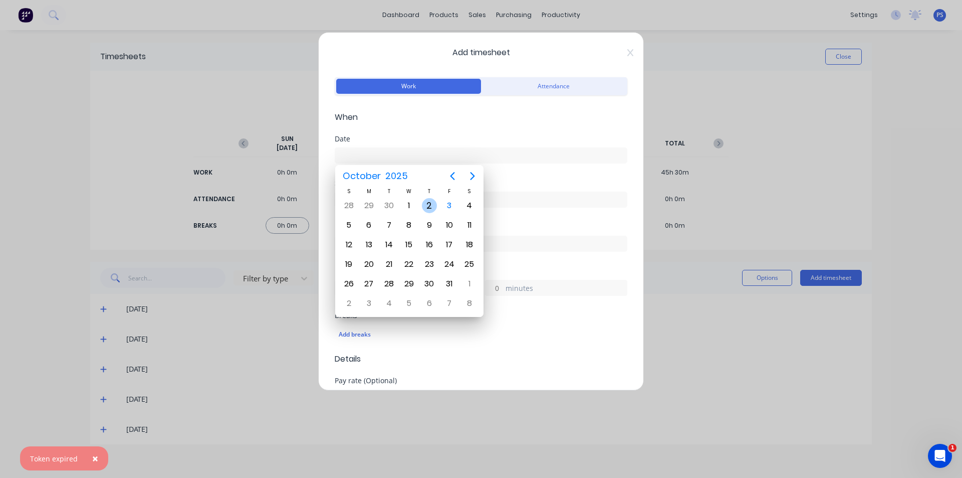
click at [420, 206] on div "2" at bounding box center [430, 205] width 20 height 19
type input "02/10/2025"
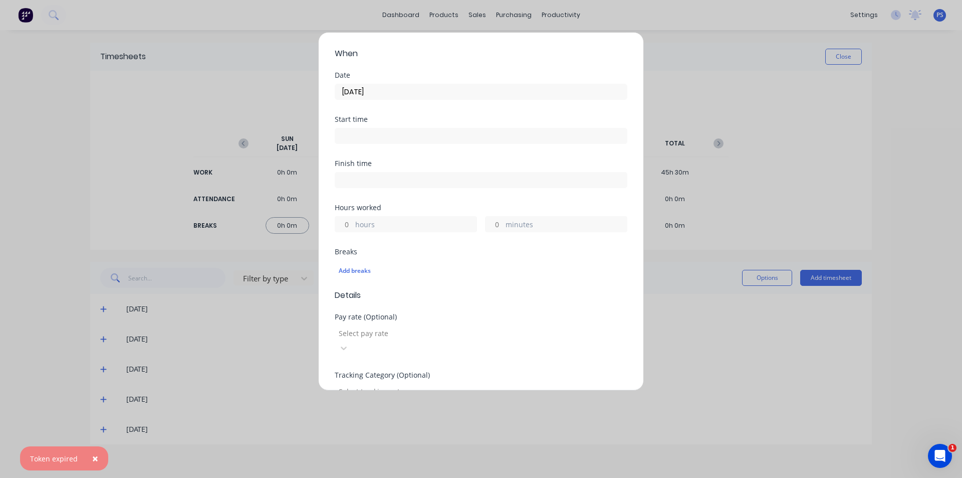
scroll to position [251, 0]
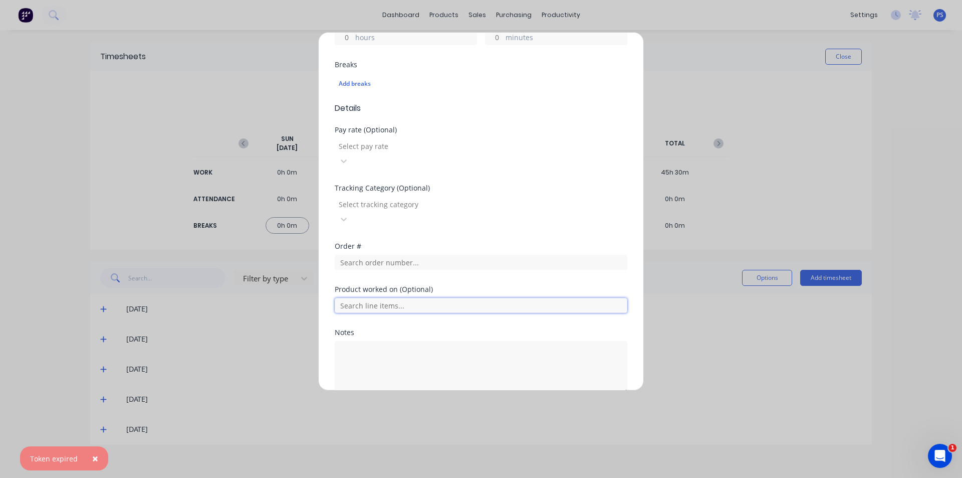
click at [388, 298] on input "text" at bounding box center [481, 305] width 293 height 15
click at [381, 255] on input "text" at bounding box center [481, 262] width 293 height 15
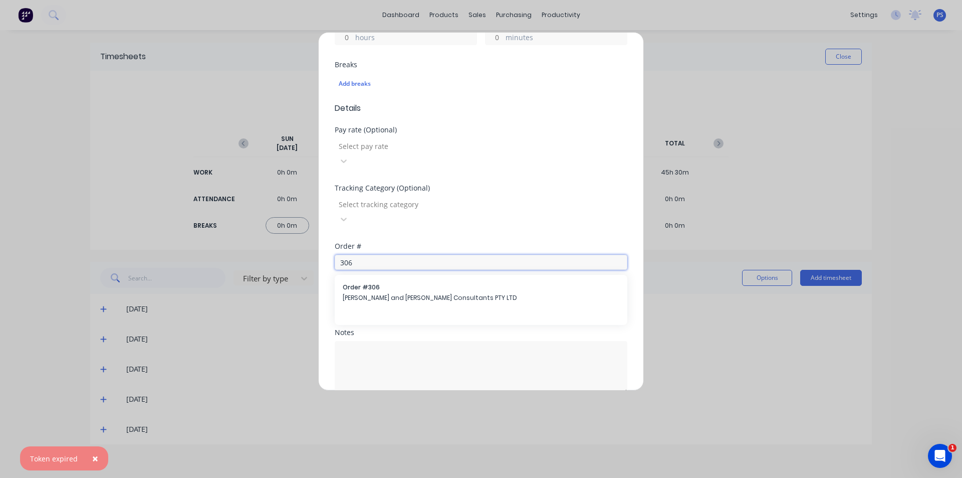
click at [381, 255] on input "306" at bounding box center [481, 262] width 293 height 15
type input "306"
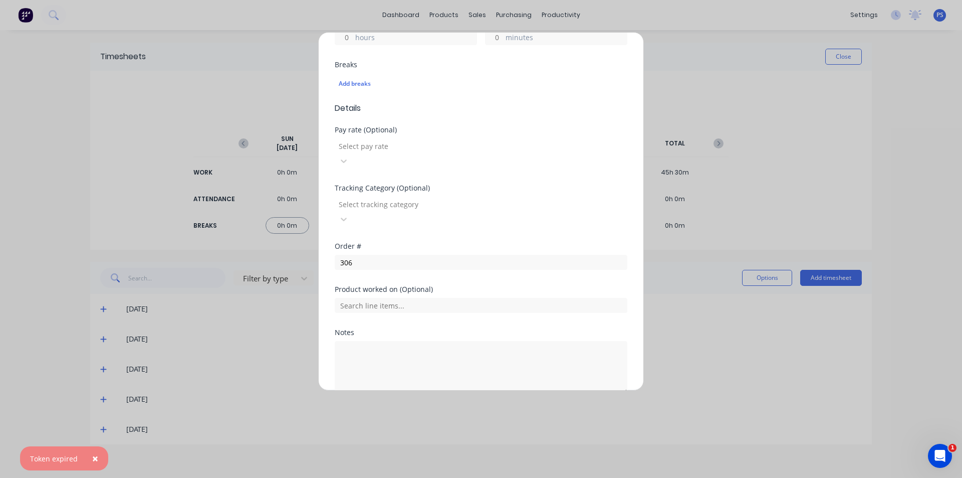
click at [388, 286] on div "Product worked on (Optional)" at bounding box center [481, 289] width 293 height 7
click at [394, 341] on textarea at bounding box center [481, 367] width 293 height 53
click at [372, 255] on input "306" at bounding box center [481, 262] width 293 height 15
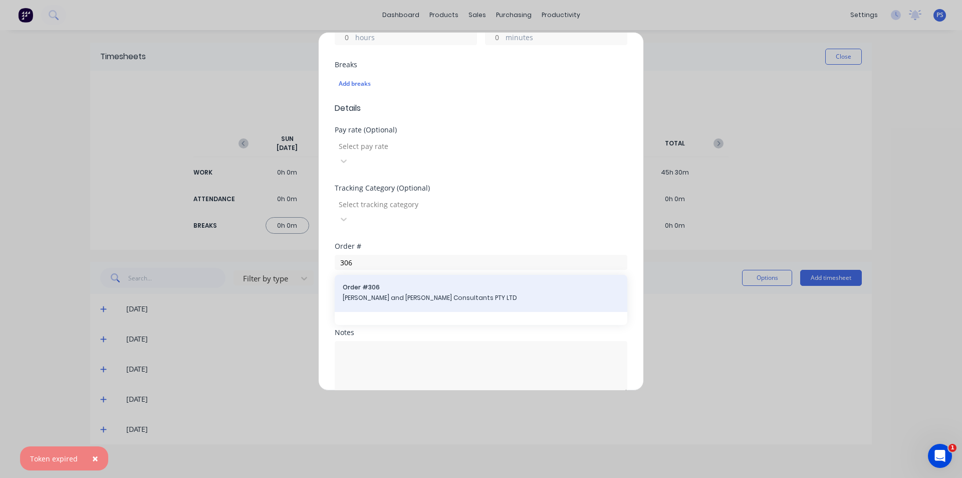
click at [380, 283] on span "Order # 306" at bounding box center [481, 287] width 277 height 9
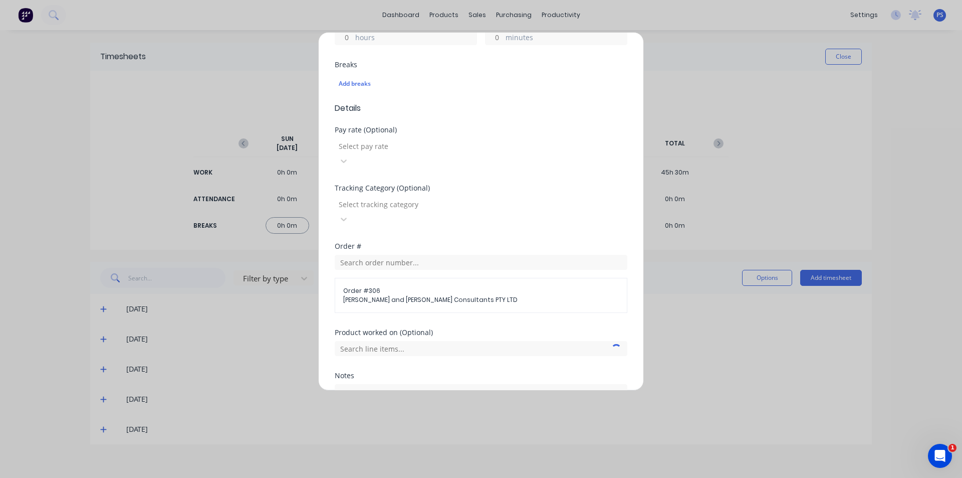
click at [381, 337] on div "Product worked on (Optional)" at bounding box center [481, 350] width 293 height 43
click at [389, 341] on input "text" at bounding box center [481, 348] width 293 height 15
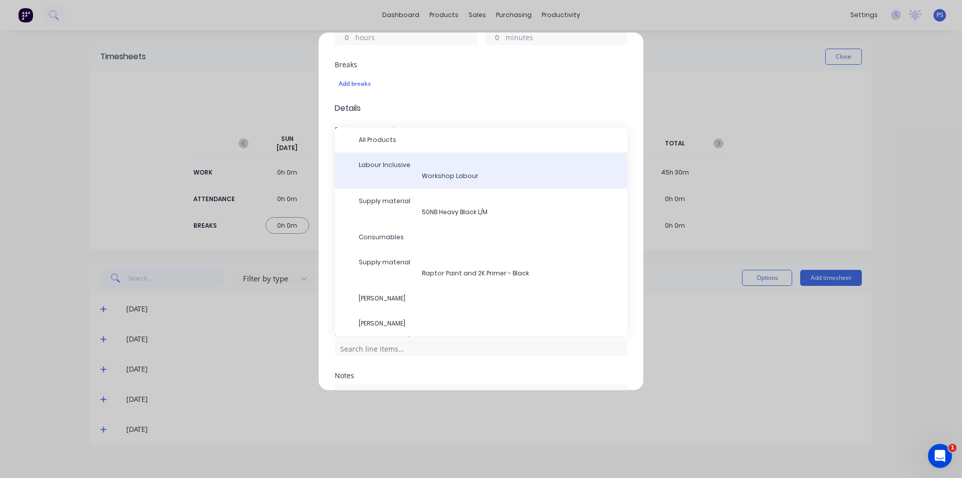
click at [419, 171] on div "Workshop Labour" at bounding box center [489, 175] width 261 height 9
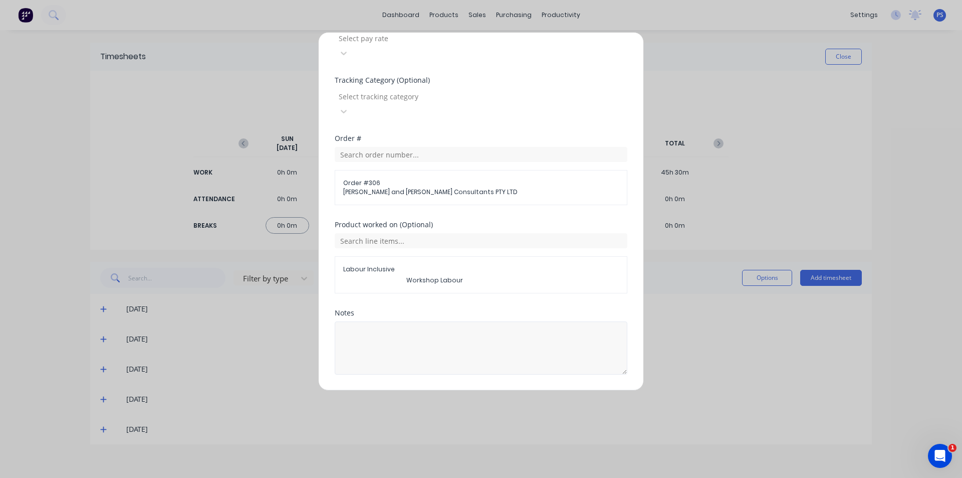
scroll to position [359, 0]
click at [382, 321] on textarea at bounding box center [481, 347] width 293 height 53
type textarea "Bending of rear bar"
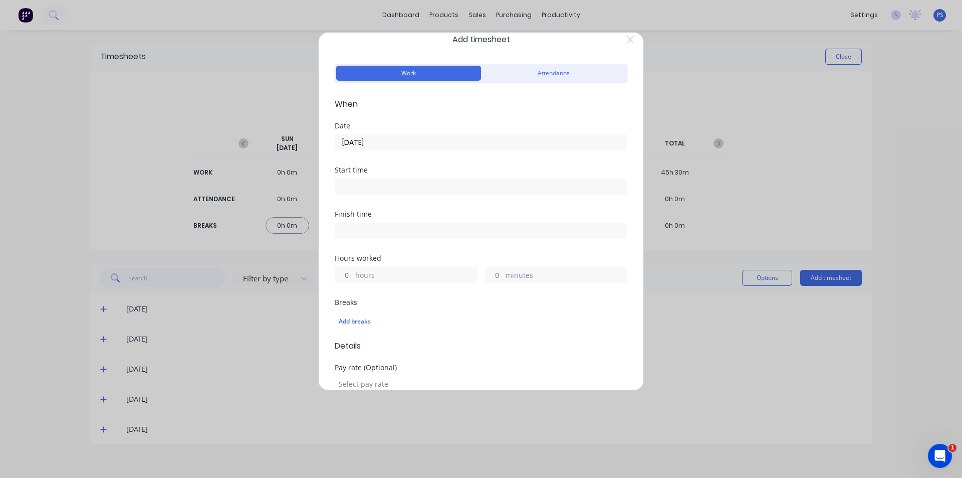
scroll to position [50, 0]
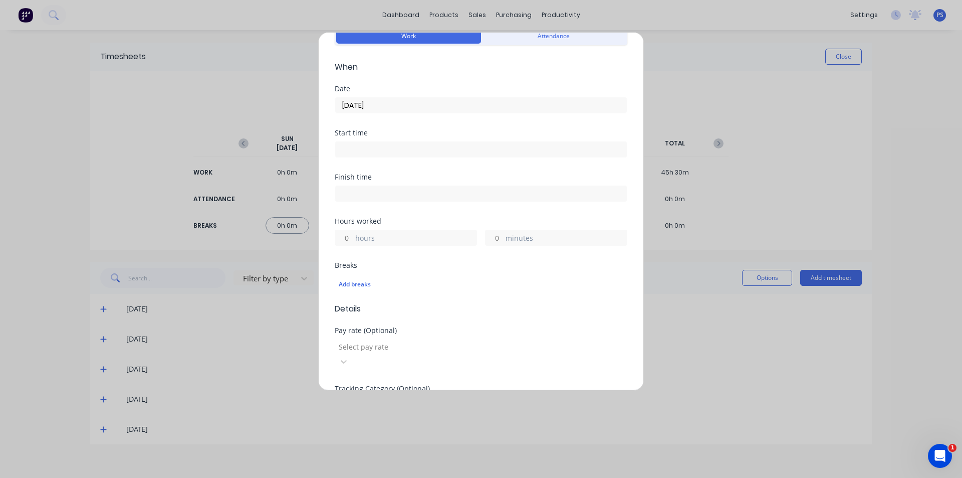
click at [342, 235] on input "hours" at bounding box center [344, 237] width 18 height 15
type input "6"
click at [402, 217] on div "Finish time" at bounding box center [481, 195] width 293 height 44
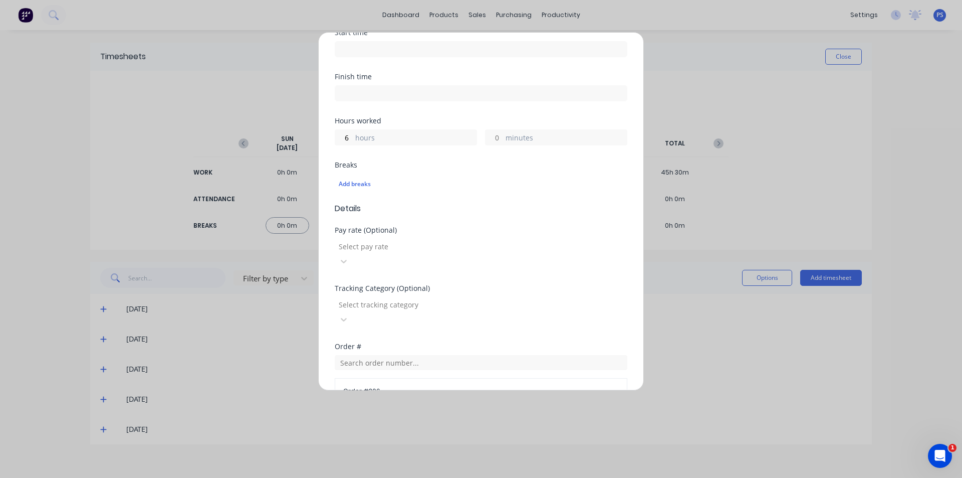
scroll to position [351, 0]
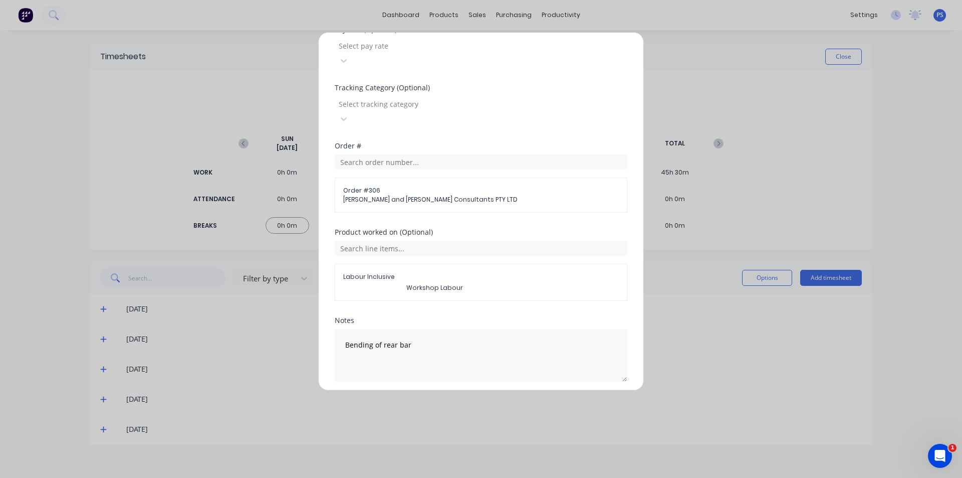
click at [456, 363] on div "Notes Bending of rear bar" at bounding box center [481, 357] width 293 height 81
click at [456, 398] on button "Add manual time entry" at bounding box center [457, 406] width 85 height 16
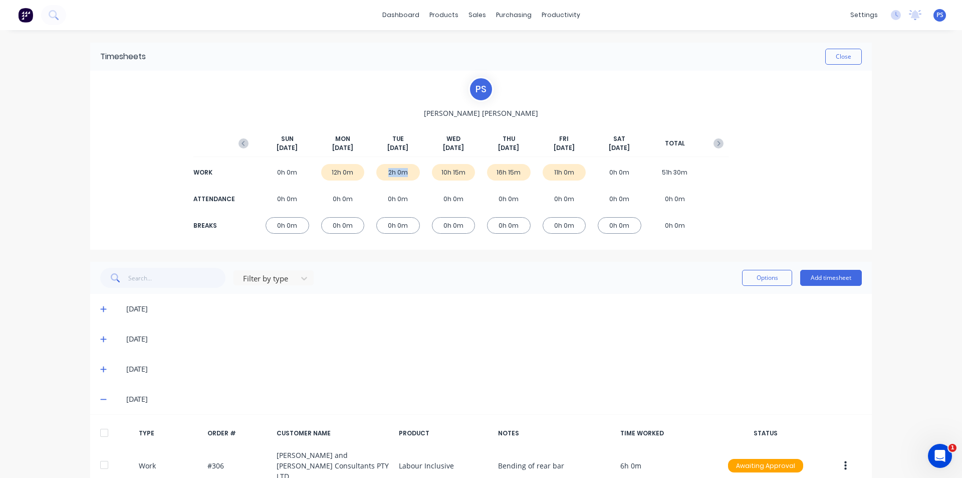
drag, startPoint x: 385, startPoint y: 173, endPoint x: 410, endPoint y: 172, distance: 25.1
click at [410, 172] on div "2h 0m" at bounding box center [398, 172] width 44 height 17
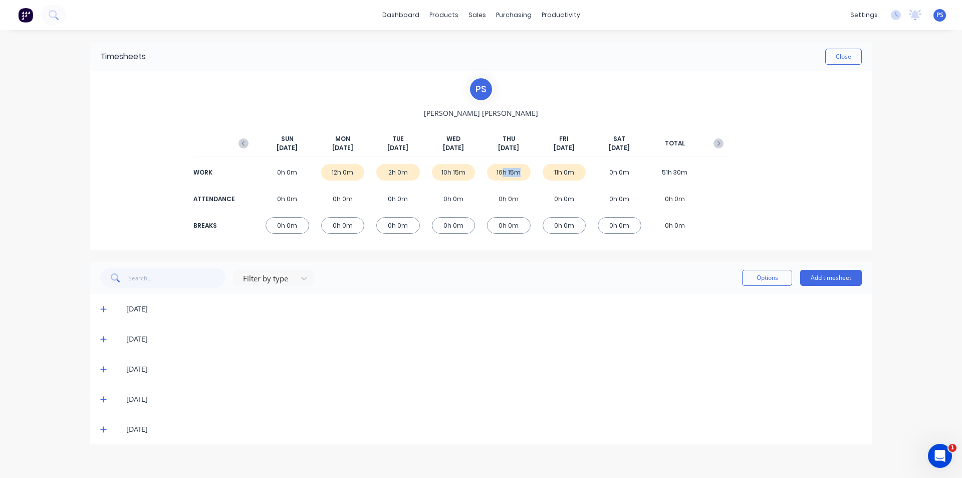
drag, startPoint x: 502, startPoint y: 172, endPoint x: 532, endPoint y: 172, distance: 30.1
click at [522, 172] on div "16h 15m" at bounding box center [509, 172] width 44 height 17
click at [109, 393] on div "[DATE]" at bounding box center [481, 399] width 782 height 30
click at [107, 397] on span at bounding box center [105, 399] width 10 height 10
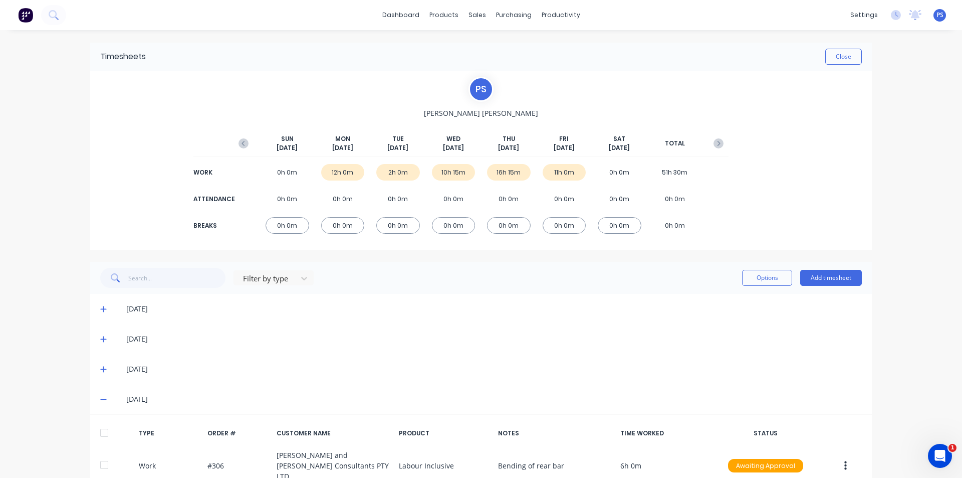
scroll to position [112, 0]
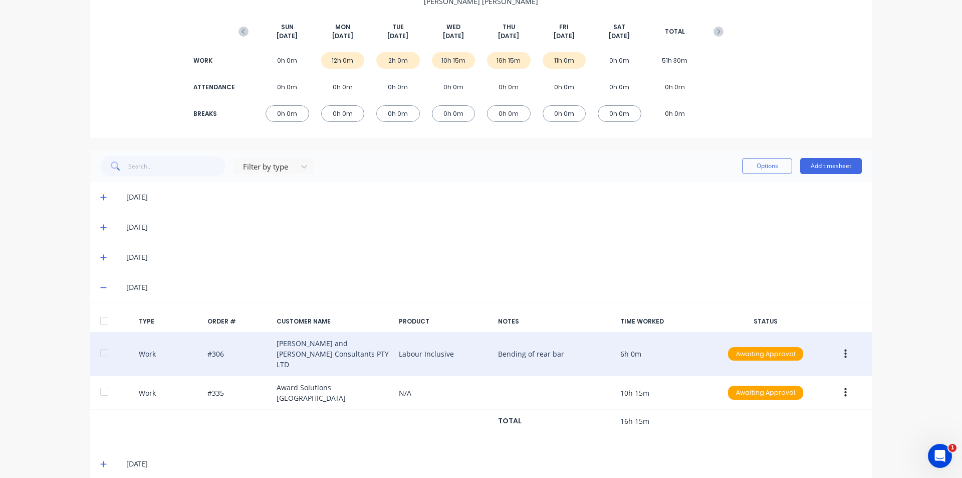
click at [466, 359] on div "Work #306 [PERSON_NAME] and [PERSON_NAME] Consultants PTY LTD Labour Inclusive …" at bounding box center [481, 354] width 782 height 44
click at [837, 345] on button "button" at bounding box center [846, 354] width 24 height 18
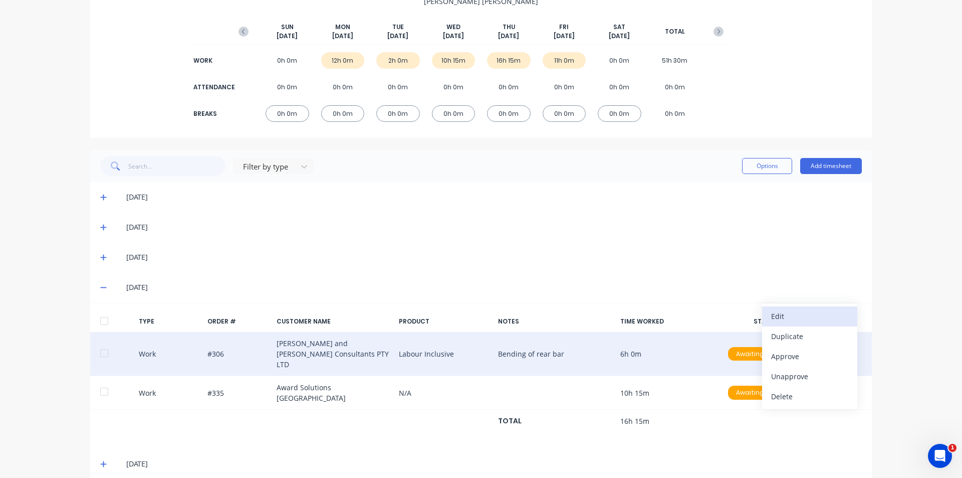
click at [817, 309] on div "Edit" at bounding box center [809, 316] width 77 height 15
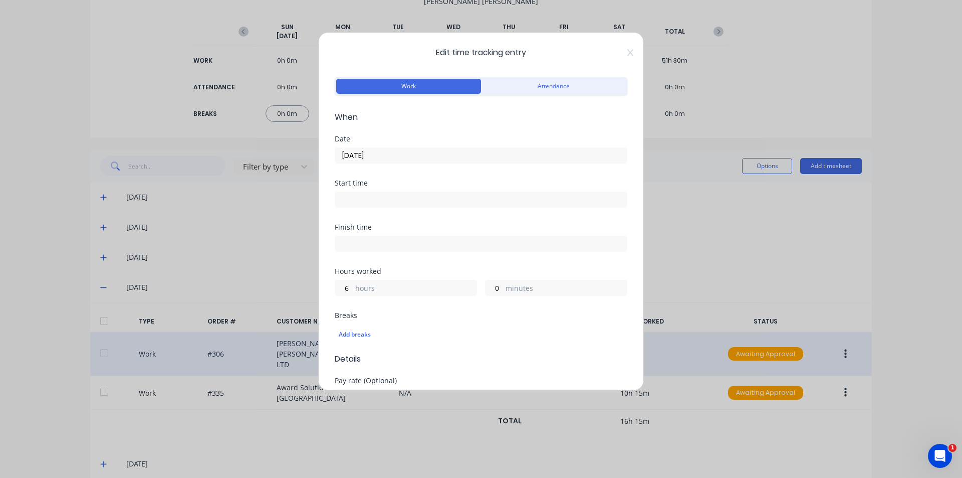
click at [489, 166] on div "Date [DATE]" at bounding box center [481, 157] width 293 height 44
click at [409, 152] on input "[DATE]" at bounding box center [481, 155] width 292 height 15
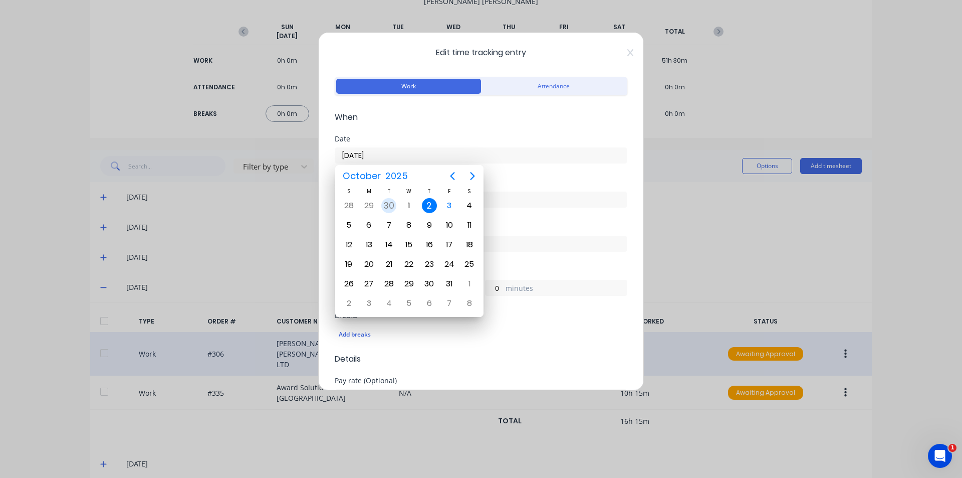
click at [388, 204] on div "30" at bounding box center [388, 205] width 15 height 15
type input "[DATE]"
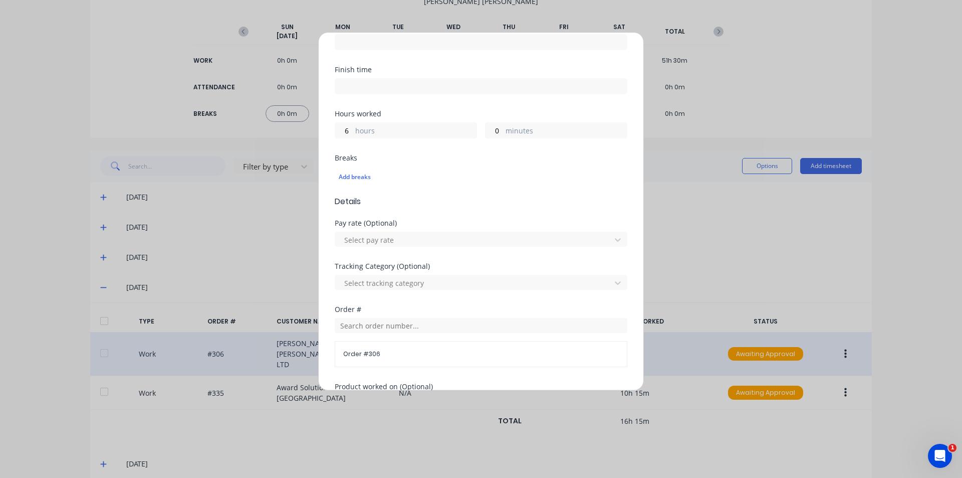
scroll to position [350, 0]
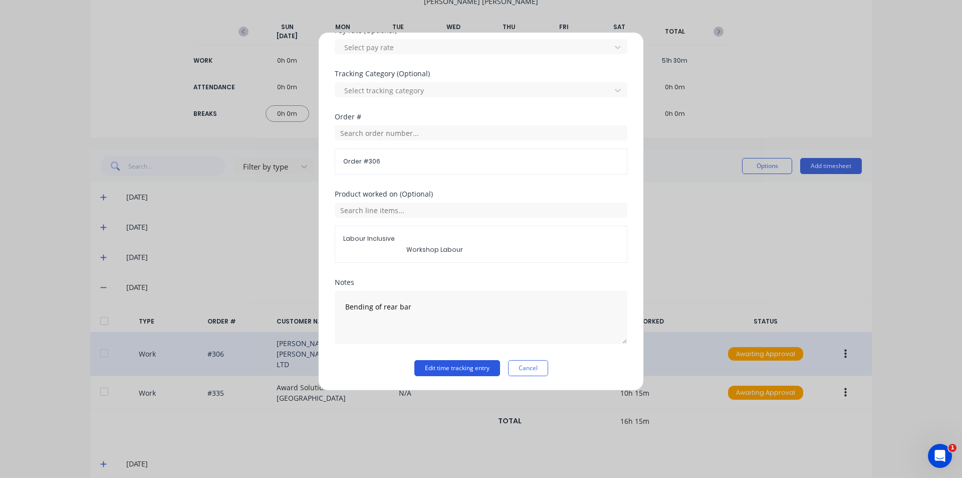
click at [479, 368] on button "Edit time tracking entry" at bounding box center [458, 368] width 86 height 16
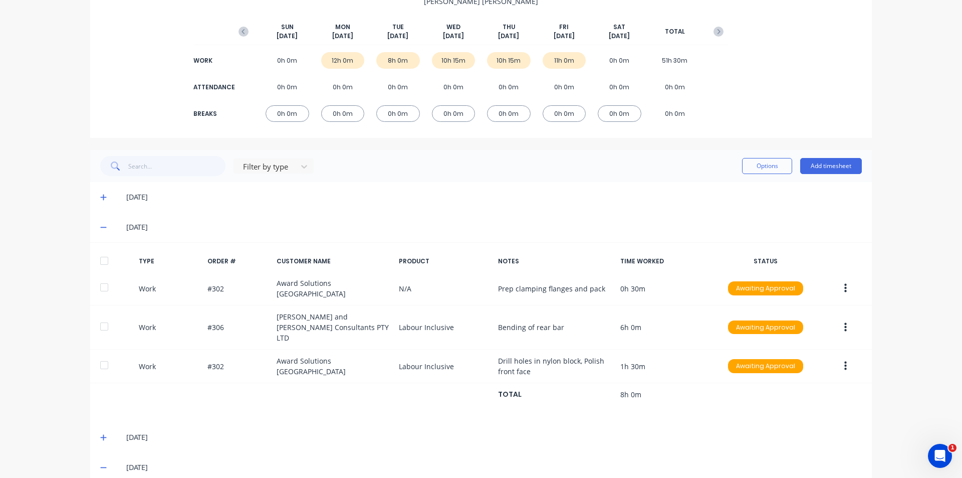
drag, startPoint x: 378, startPoint y: 60, endPoint x: 468, endPoint y: 57, distance: 89.8
click at [409, 59] on div "8h 0m" at bounding box center [398, 60] width 44 height 17
click at [468, 57] on div "10h 15m" at bounding box center [454, 60] width 44 height 17
click at [105, 229] on span at bounding box center [105, 227] width 10 height 10
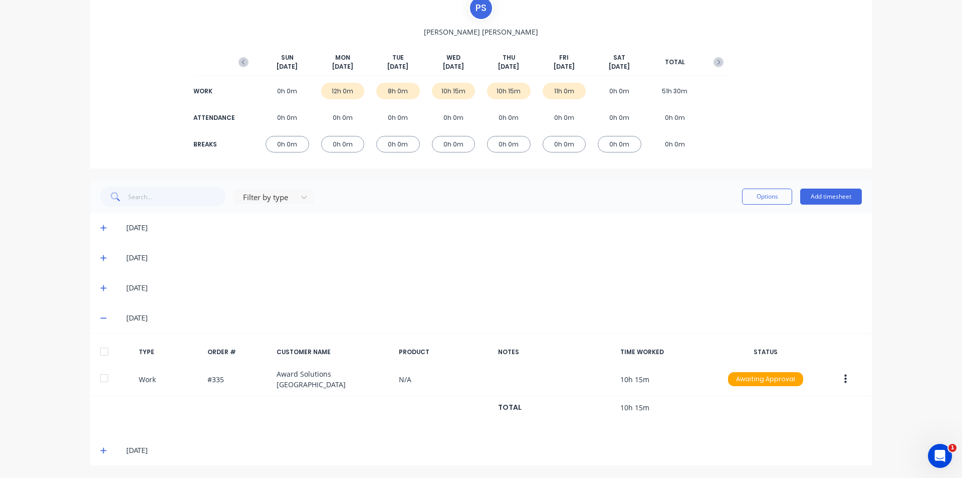
scroll to position [78, 0]
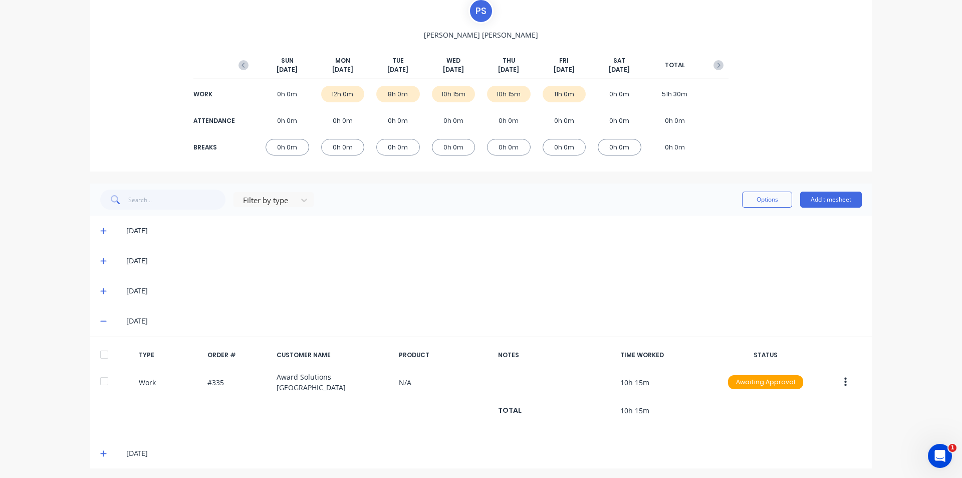
click at [95, 322] on div "[DATE]" at bounding box center [481, 321] width 782 height 30
click at [101, 322] on icon at bounding box center [103, 320] width 7 height 7
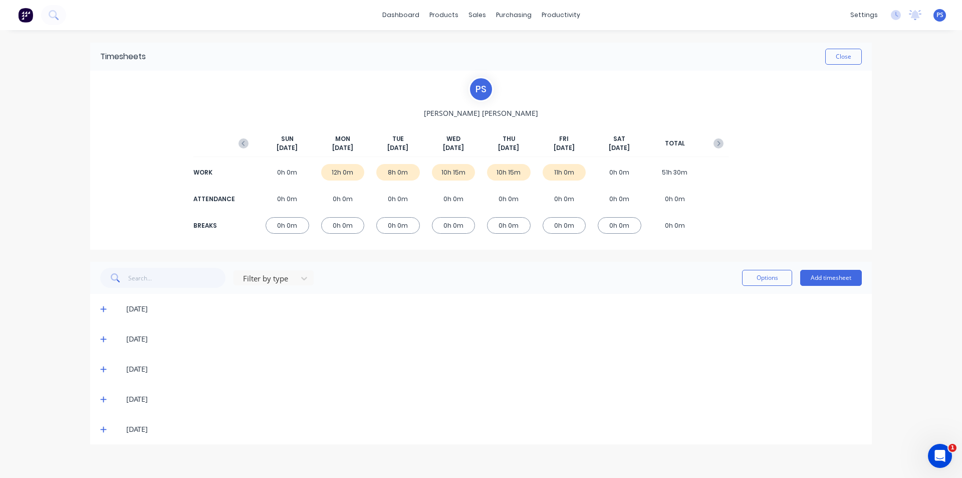
scroll to position [0, 0]
drag, startPoint x: 427, startPoint y: 173, endPoint x: 480, endPoint y: 167, distance: 53.0
click at [480, 167] on div "WORK 0h 0m 12h 0m 8h 0m 10h 15m 10h 15m 11h 0m 0h 0m 51h 30m" at bounding box center [481, 172] width 495 height 23
click at [549, 281] on div "Filter by type Options Add timesheet" at bounding box center [481, 278] width 762 height 20
click at [584, 177] on div "WORK 0h 0m 12h 0m 8h 0m 10h 15m 10h 15m 11h 0m 0h 0m 51h 30m" at bounding box center [481, 172] width 495 height 23
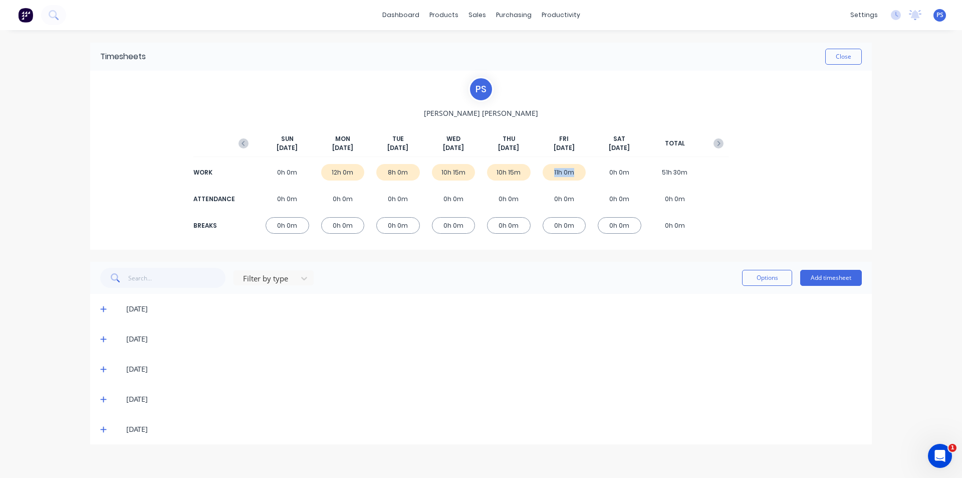
drag, startPoint x: 567, startPoint y: 174, endPoint x: 539, endPoint y: 171, distance: 28.7
click at [539, 171] on div "WORK 0h 0m 12h 0m 8h 0m 10h 15m 10h 15m 11h 0m 0h 0m 51h 30m" at bounding box center [481, 172] width 495 height 23
click at [561, 173] on div "11h 0m" at bounding box center [565, 172] width 44 height 17
click at [555, 174] on div "11h 0m" at bounding box center [565, 172] width 44 height 17
drag, startPoint x: 555, startPoint y: 174, endPoint x: 587, endPoint y: 174, distance: 32.1
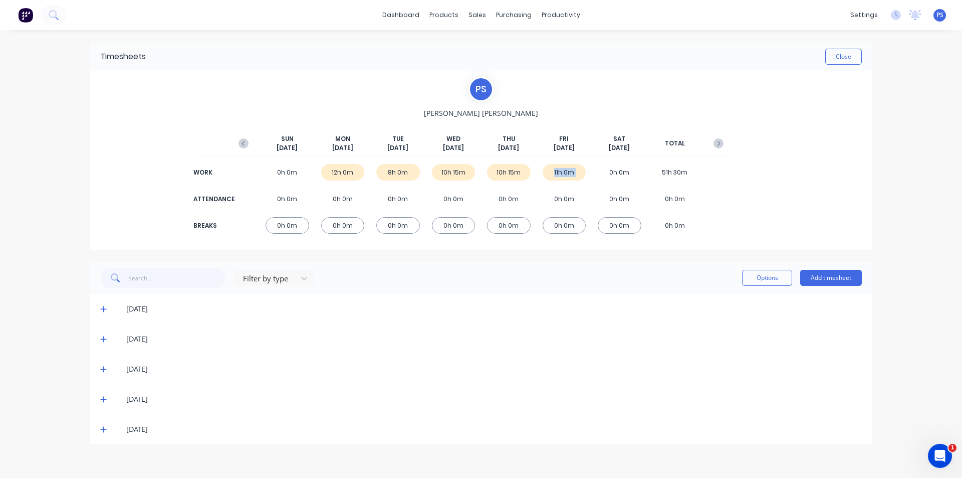
click at [587, 174] on div "WORK 0h 0m 12h 0m 8h 0m 10h 15m 10h 15m 11h 0m 0h 0m 51h 30m" at bounding box center [481, 172] width 495 height 23
click at [581, 175] on div "11h 0m" at bounding box center [565, 172] width 44 height 17
click at [103, 426] on icon at bounding box center [103, 429] width 7 height 7
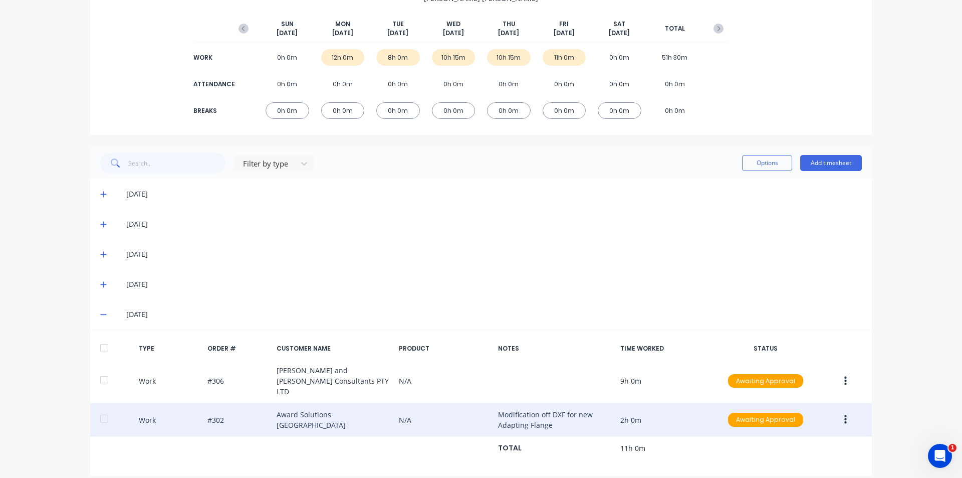
drag, startPoint x: 491, startPoint y: 403, endPoint x: 537, endPoint y: 419, distance: 49.3
click at [537, 419] on div "Work #302 Award Solutions [GEOGRAPHIC_DATA] N/A Modification off DXF for new Ad…" at bounding box center [481, 420] width 782 height 34
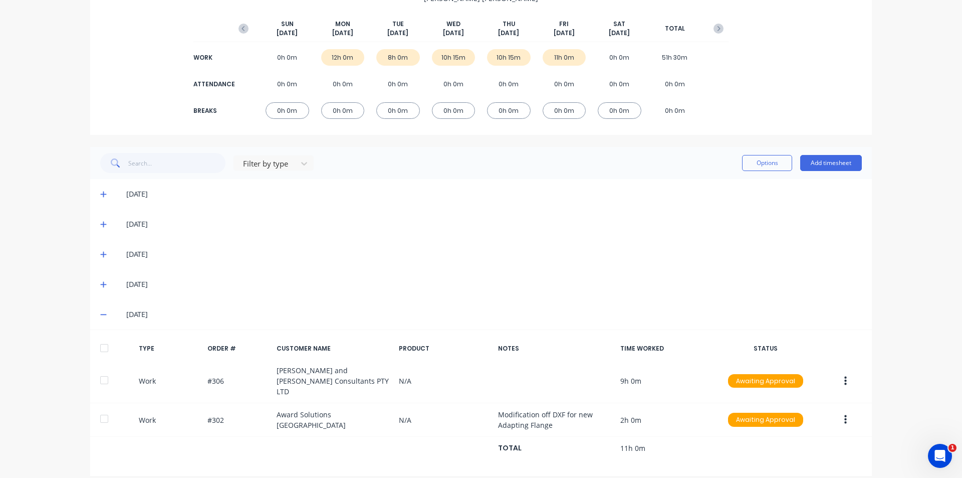
click at [882, 327] on div "dashboard products sales purchasing productivity dashboard products Product Cat…" at bounding box center [481, 239] width 962 height 478
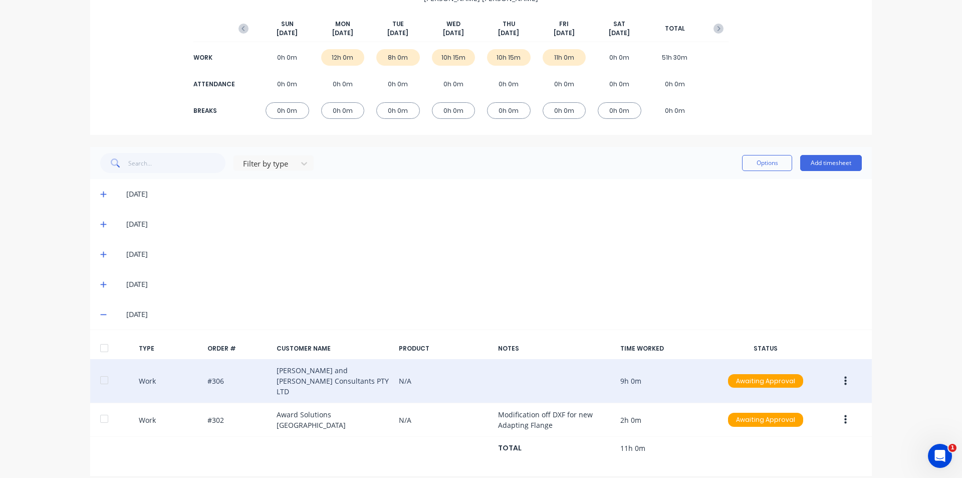
click at [644, 373] on div "Work #306 [PERSON_NAME] and [PERSON_NAME] Consultants PTY LTD N/A 9h 0m Awaitin…" at bounding box center [481, 381] width 782 height 44
click at [846, 375] on button "button" at bounding box center [846, 381] width 24 height 18
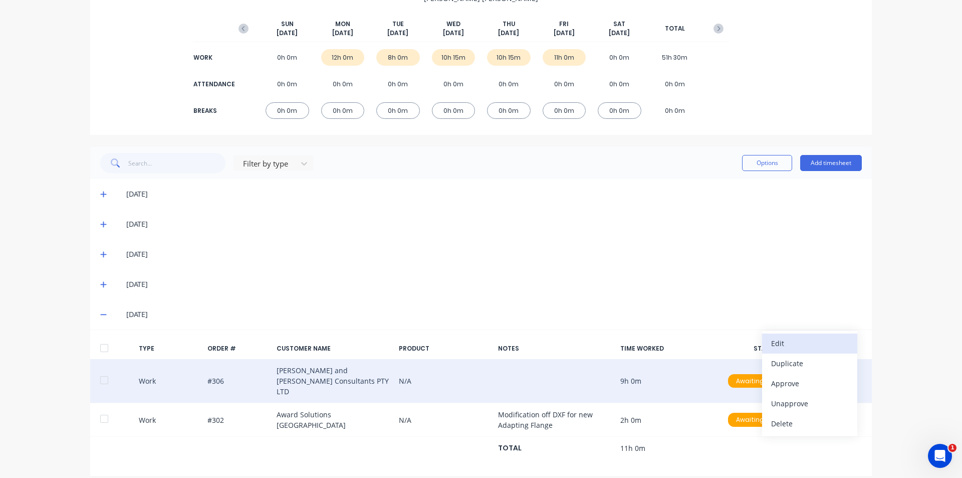
click at [817, 345] on button "Edit" at bounding box center [809, 343] width 95 height 20
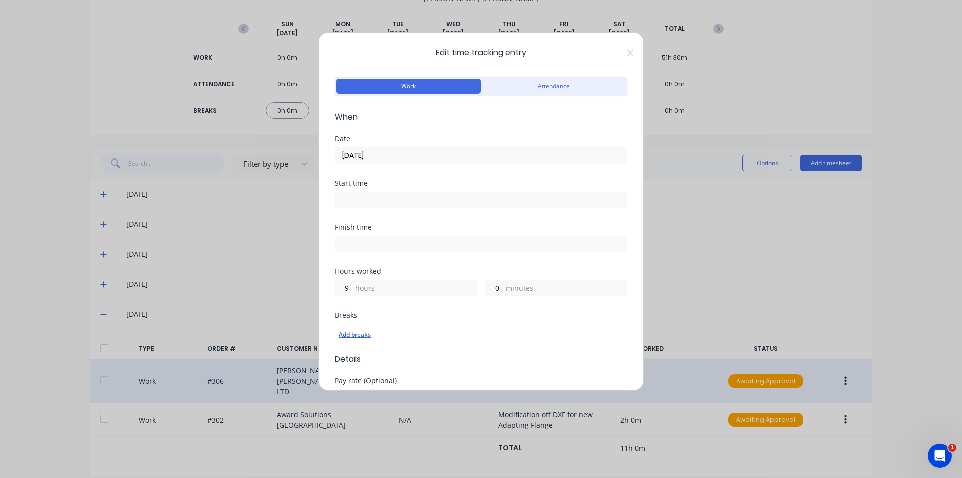
scroll to position [339, 0]
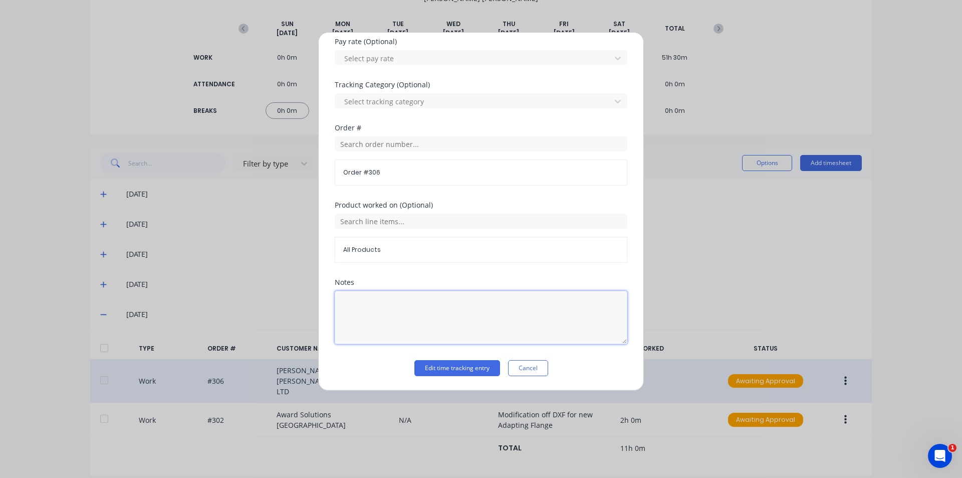
click at [391, 320] on textarea at bounding box center [481, 317] width 293 height 53
type textarea "Mounting for timber, New drawings for ammo Boxes ETC"
click at [431, 357] on div "Notes Mounting for timber, New drawings for ammo Boxes ETC" at bounding box center [481, 319] width 293 height 81
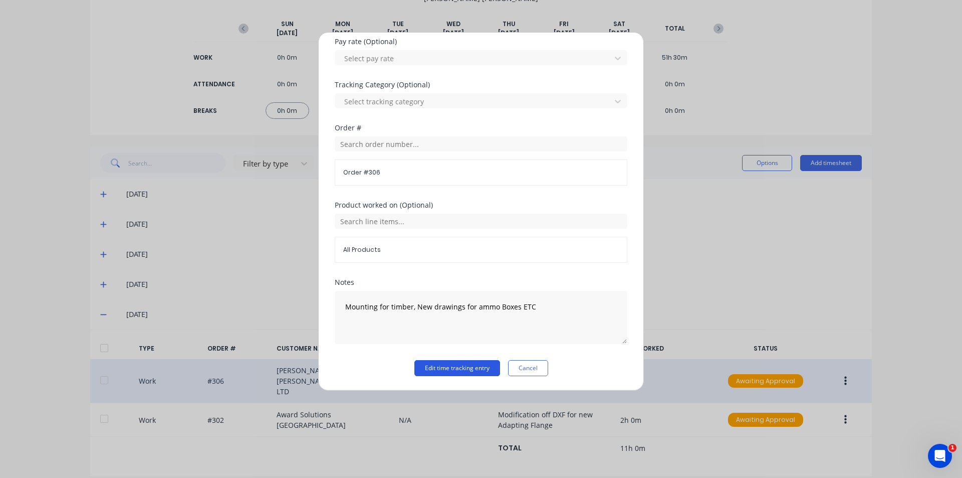
click at [437, 365] on button "Edit time tracking entry" at bounding box center [458, 368] width 86 height 16
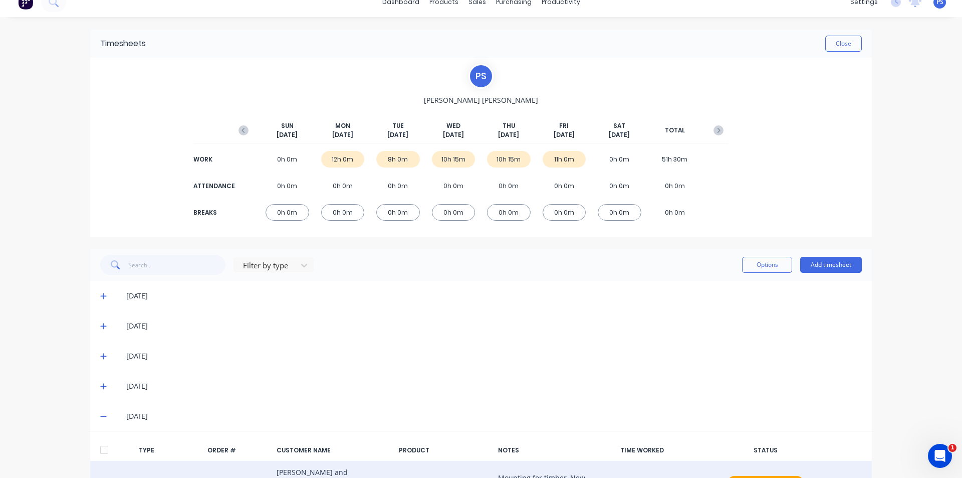
scroll to position [0, 0]
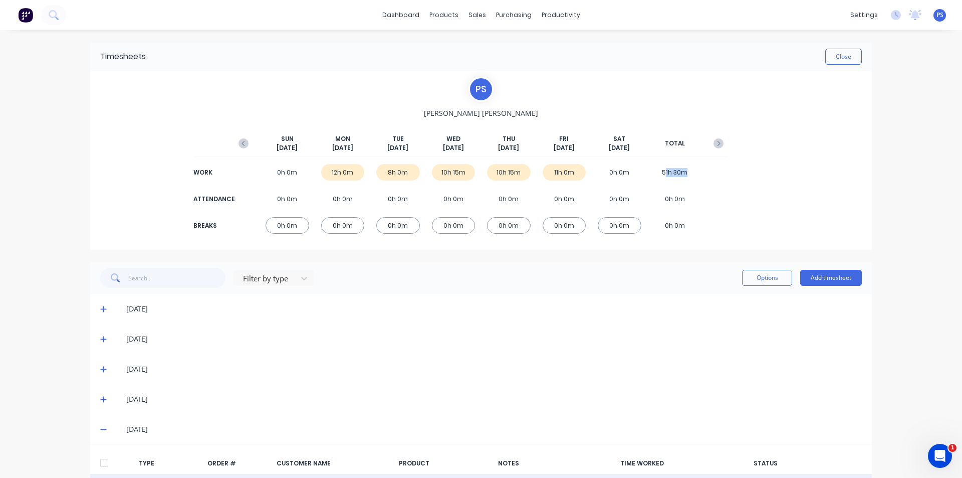
drag, startPoint x: 663, startPoint y: 170, endPoint x: 704, endPoint y: 176, distance: 41.0
click at [704, 176] on div "WORK 0h 0m 12h 0m 8h 0m 10h 15m 10h 15m 11h 0m 0h 0m 51h 30m" at bounding box center [481, 172] width 495 height 23
click at [687, 174] on div "51h 30m" at bounding box center [676, 172] width 44 height 17
click at [683, 174] on div "51h 30m" at bounding box center [676, 172] width 44 height 17
drag, startPoint x: 683, startPoint y: 174, endPoint x: 663, endPoint y: 175, distance: 19.6
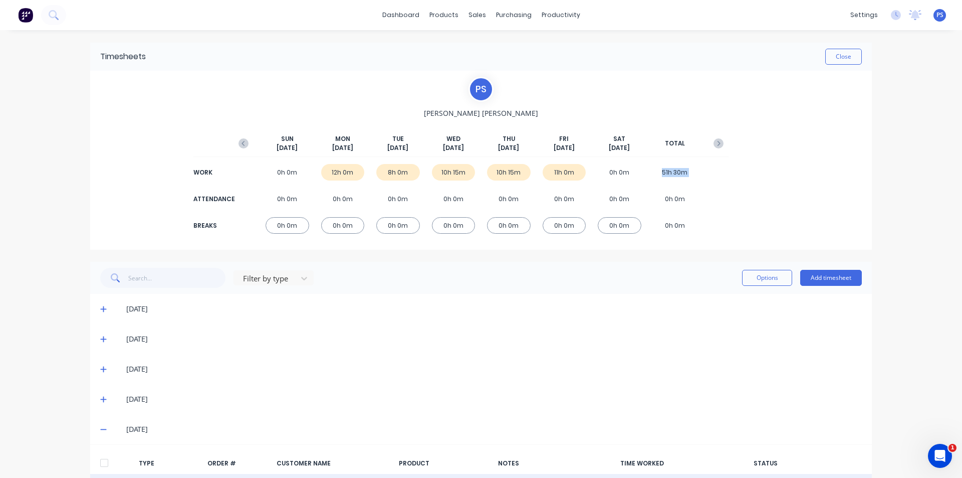
click at [663, 175] on div "51h 30m" at bounding box center [676, 172] width 44 height 17
drag, startPoint x: 596, startPoint y: 174, endPoint x: 624, endPoint y: 172, distance: 27.2
click at [624, 172] on div "0h 0m" at bounding box center [620, 172] width 44 height 17
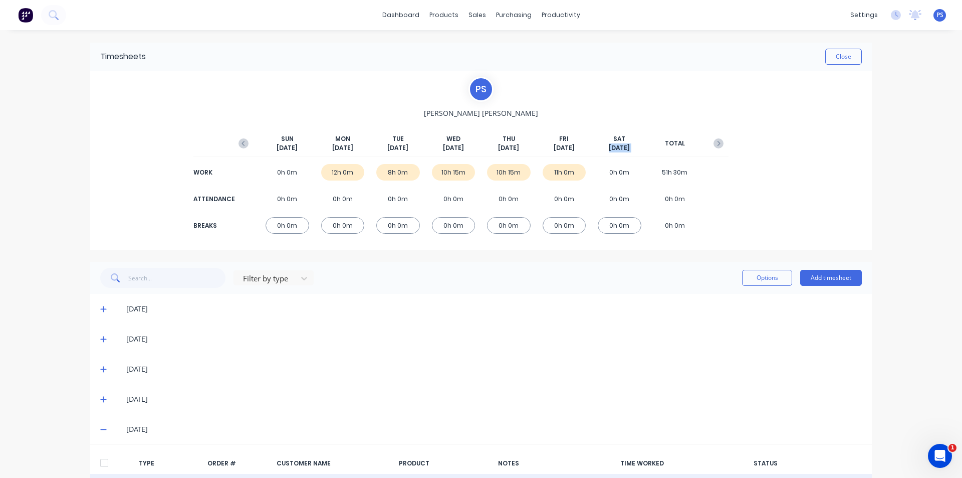
drag, startPoint x: 621, startPoint y: 138, endPoint x: 649, endPoint y: 149, distance: 29.9
click at [649, 149] on div "[DATE] [DATE] [DATE] [DATE] [DATE] [DATE] [DATE] TOTAL" at bounding box center [481, 145] width 495 height 23
click at [640, 149] on div "[DATE] [DATE] [DATE] [DATE] [DATE] [DATE] [DATE] TOTAL" at bounding box center [481, 145] width 495 height 23
click at [632, 148] on div "[DATE]" at bounding box center [620, 143] width 44 height 18
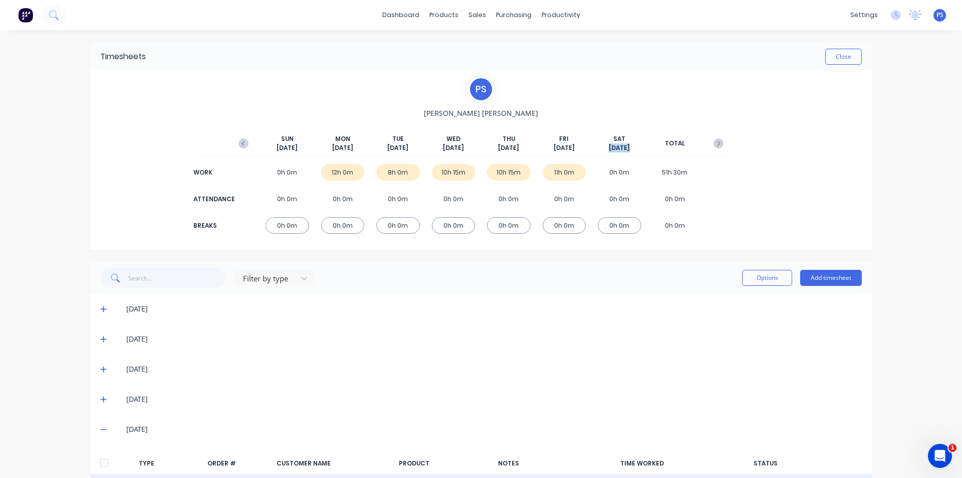
click at [606, 139] on div "[DATE]" at bounding box center [620, 143] width 44 height 18
drag, startPoint x: 606, startPoint y: 138, endPoint x: 635, endPoint y: 150, distance: 31.2
click at [635, 150] on div "[DATE]" at bounding box center [620, 143] width 44 height 18
